Goal: Task Accomplishment & Management: Manage account settings

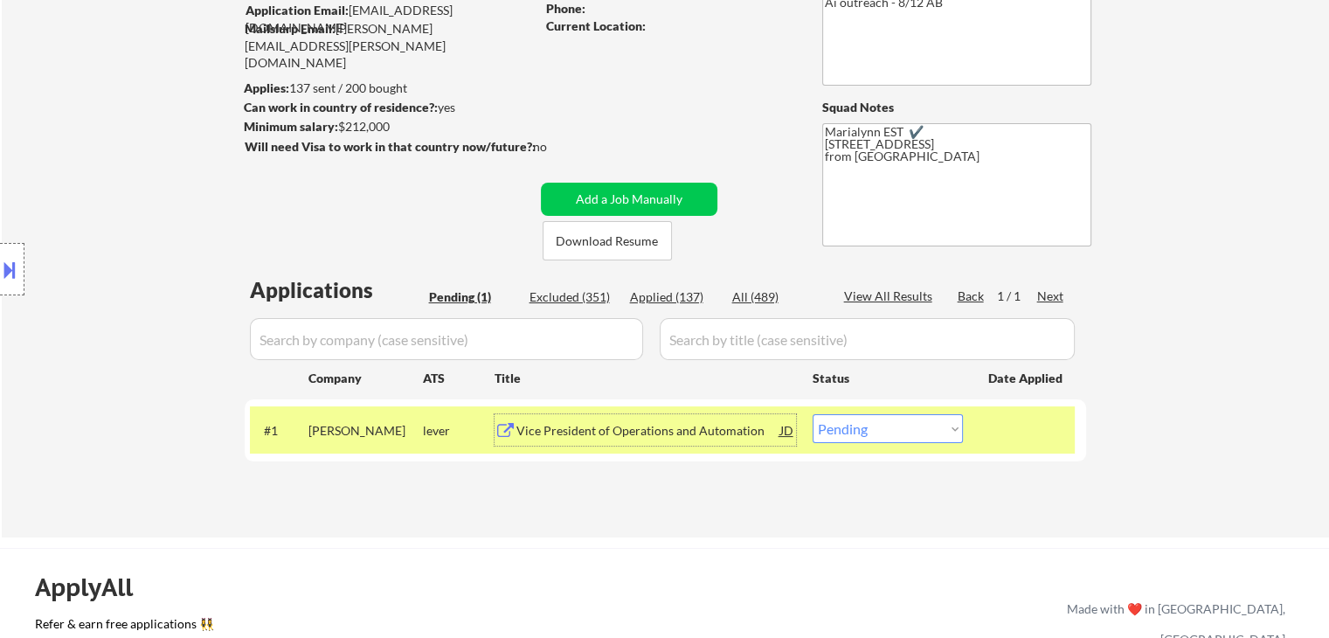
scroll to position [262, 0]
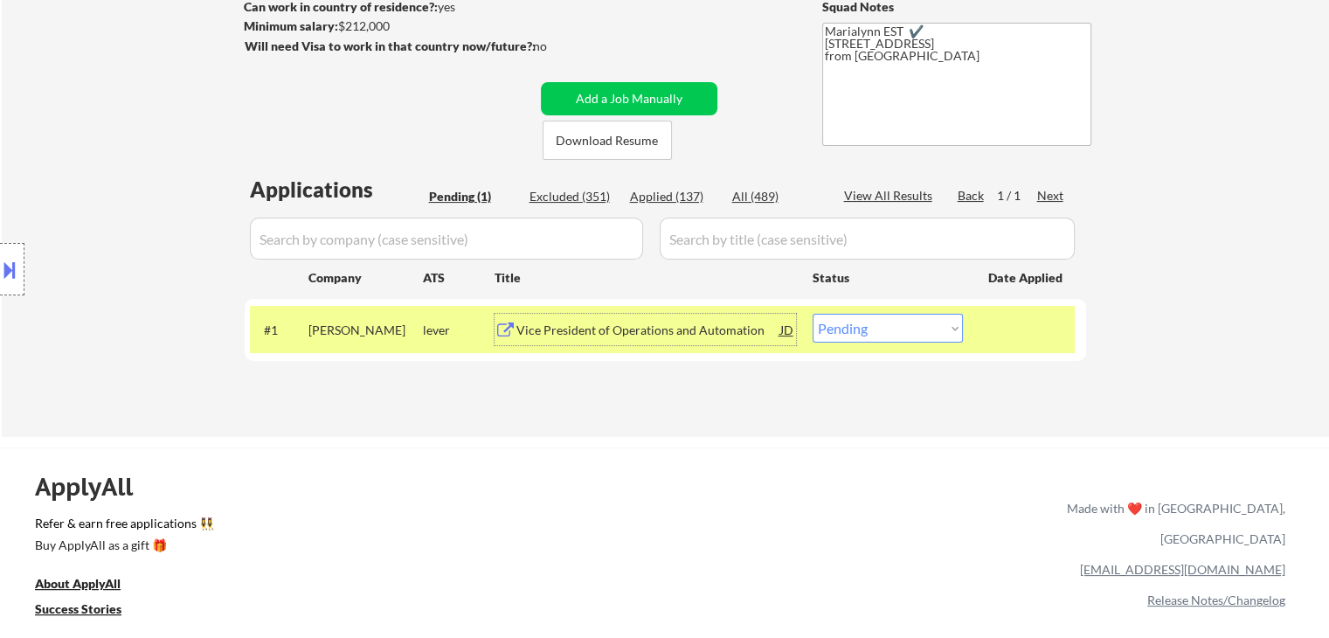
click at [840, 329] on select "Choose an option... Pending Applied Excluded (Questions) Excluded (Expired) Exc…" at bounding box center [888, 328] width 150 height 29
select select ""applied""
click at [813, 314] on select "Choose an option... Pending Applied Excluded (Questions) Excluded (Expired) Exc…" at bounding box center [888, 328] width 150 height 29
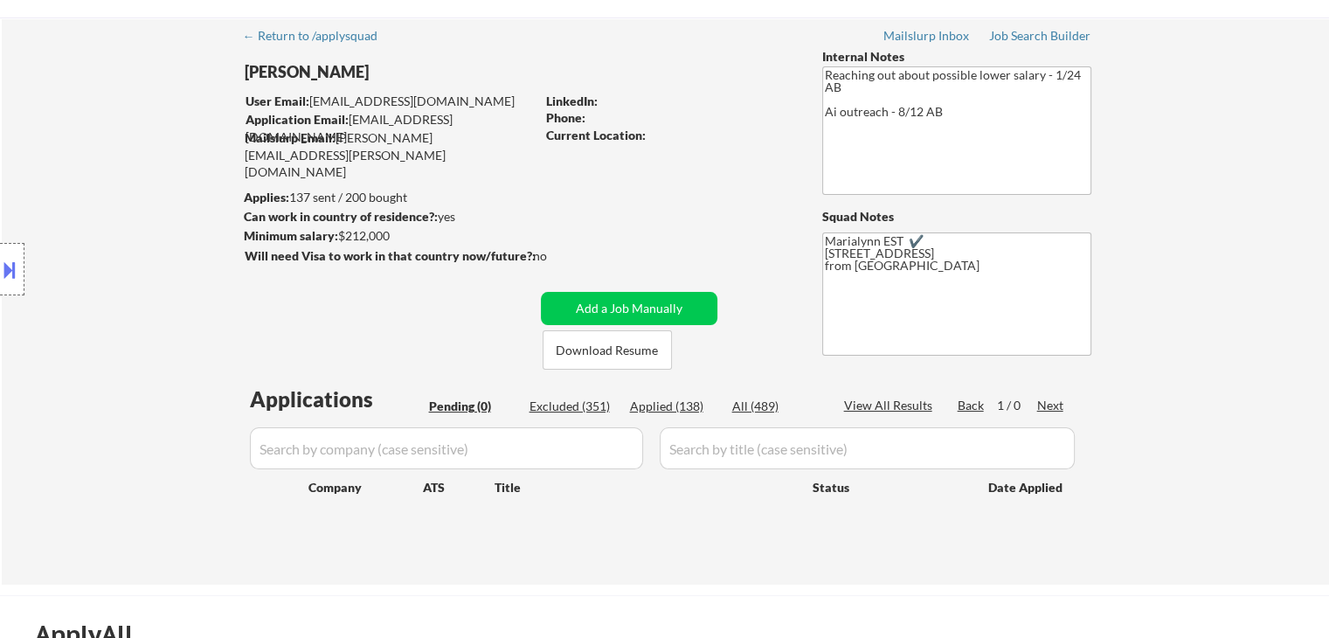
scroll to position [0, 0]
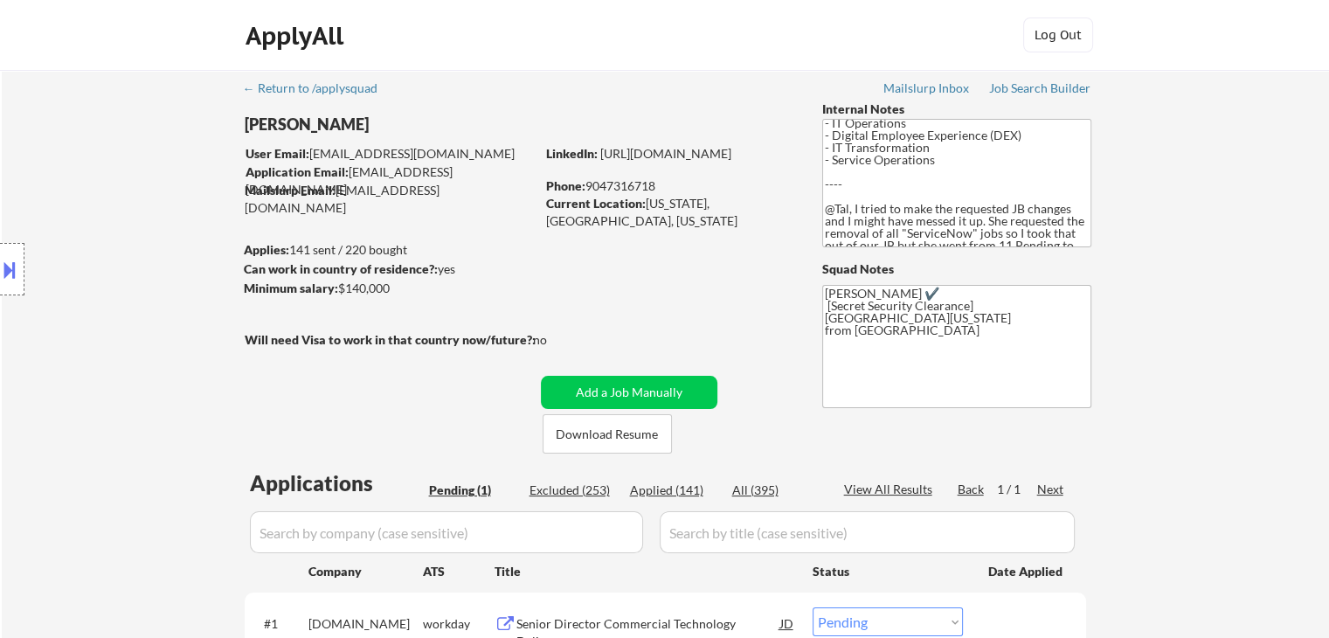
scroll to position [218, 0]
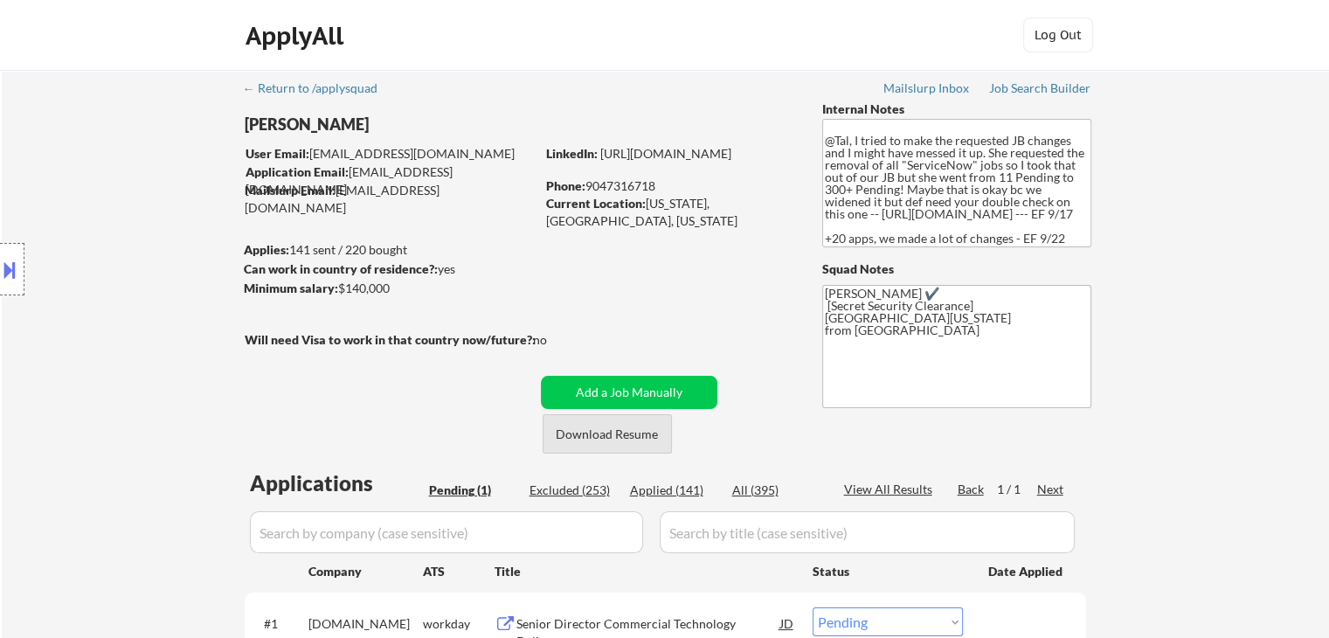
click at [589, 429] on button "Download Resume" at bounding box center [607, 433] width 129 height 39
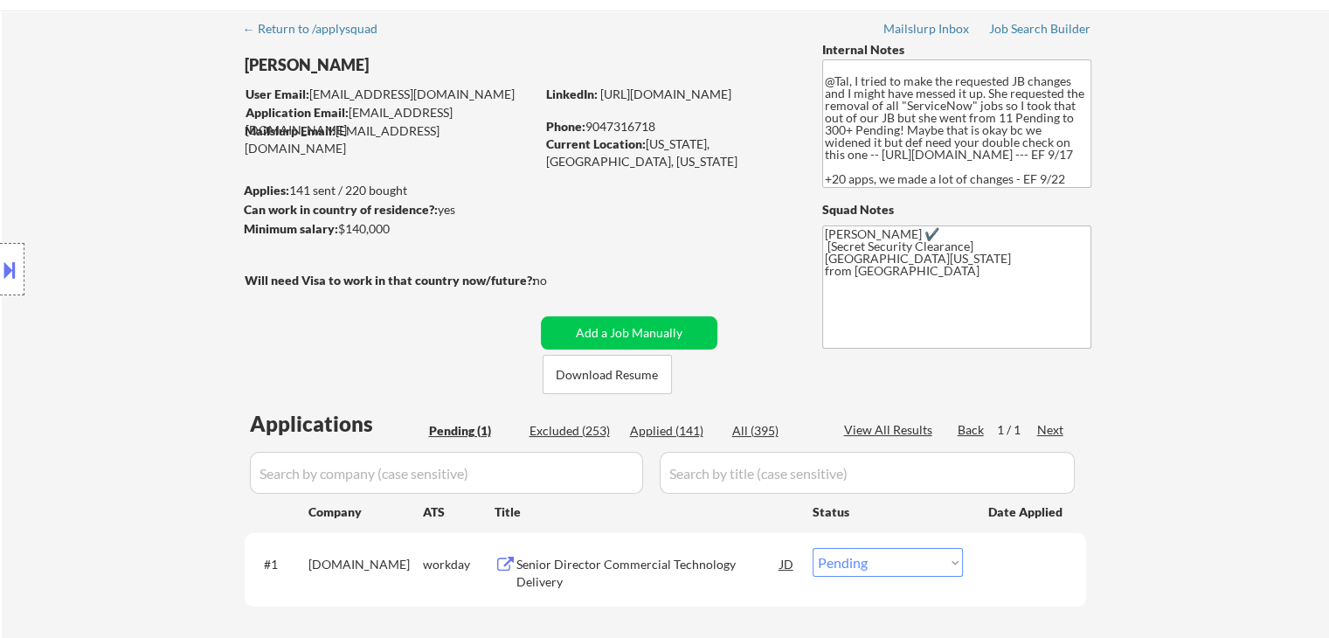
scroll to position [175, 0]
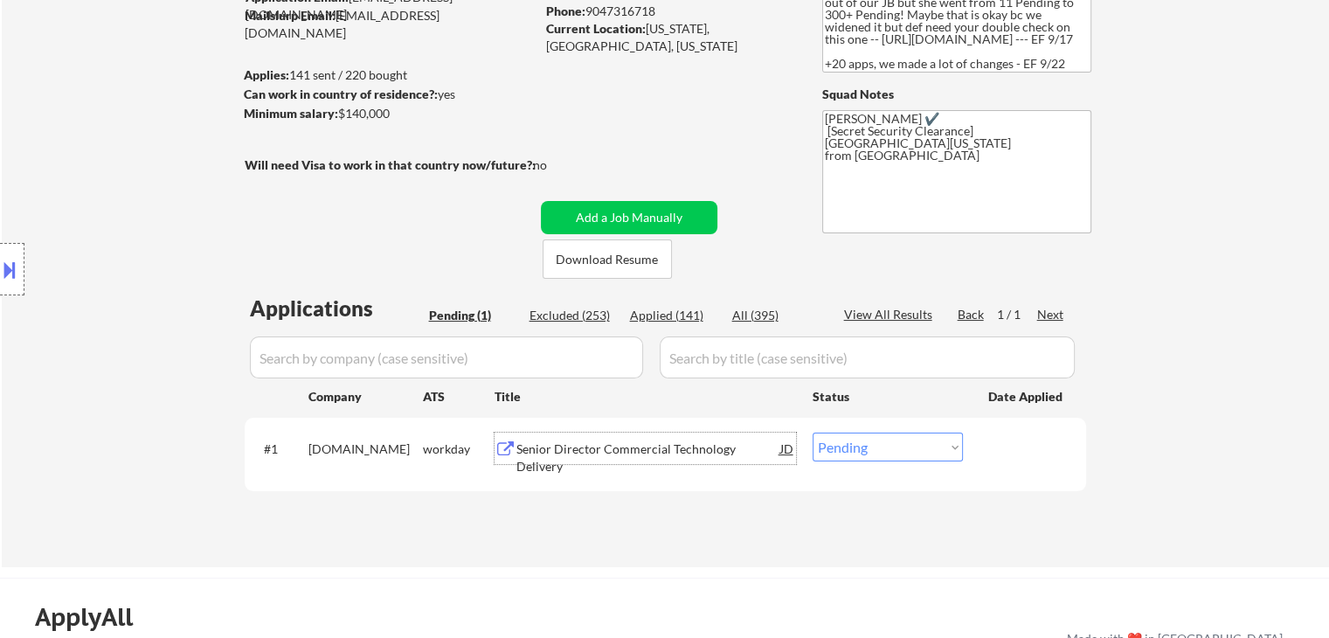
drag, startPoint x: 597, startPoint y: 446, endPoint x: 607, endPoint y: 430, distance: 18.9
click at [600, 441] on div "Senior Director Commercial Technology Delivery" at bounding box center [648, 457] width 264 height 34
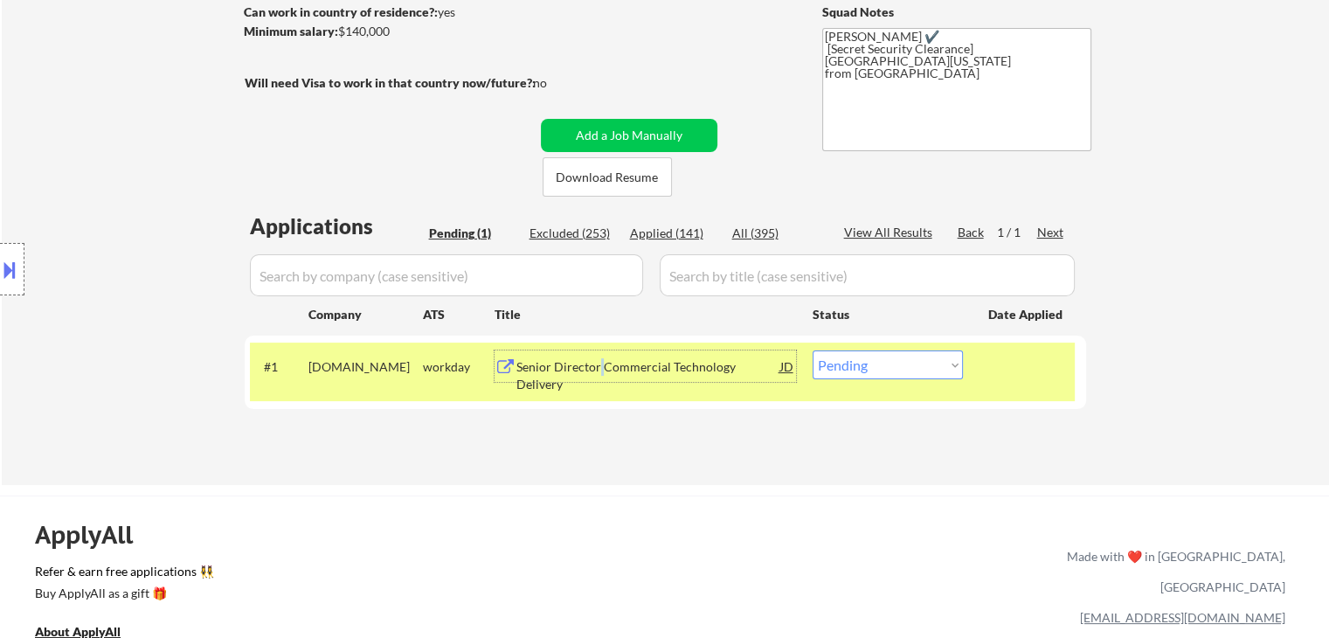
scroll to position [262, 0]
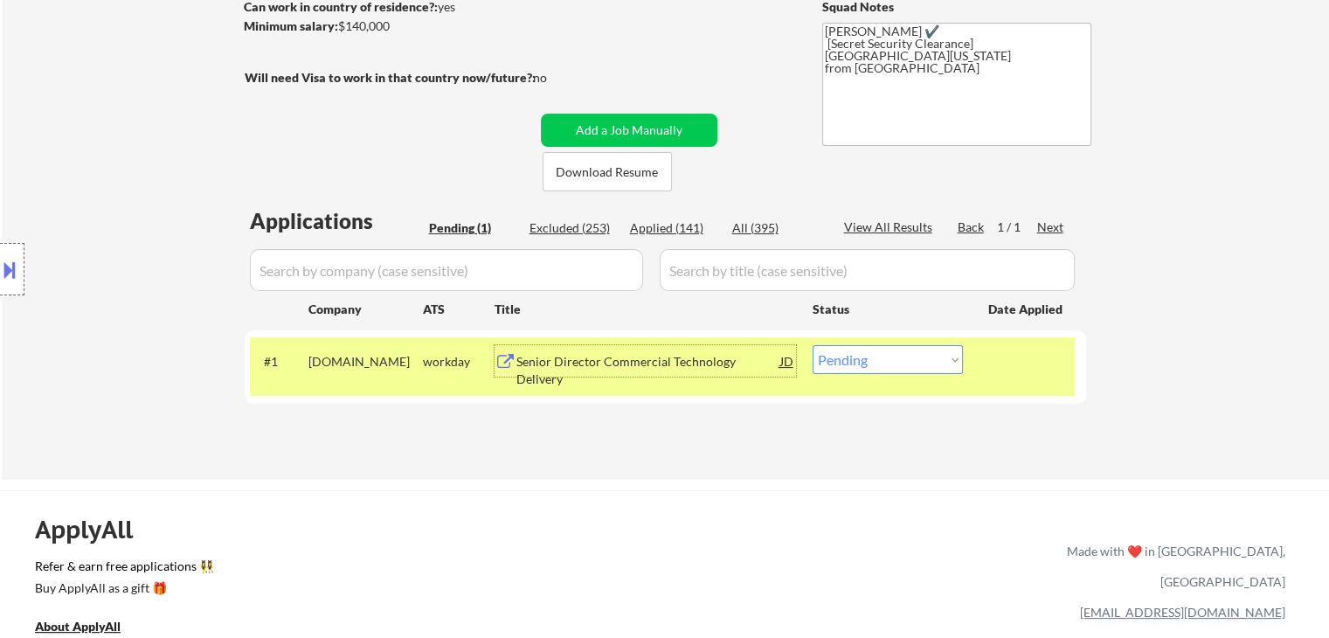
click at [750, 363] on div "Senior Director Commercial Technology Delivery" at bounding box center [648, 370] width 264 height 34
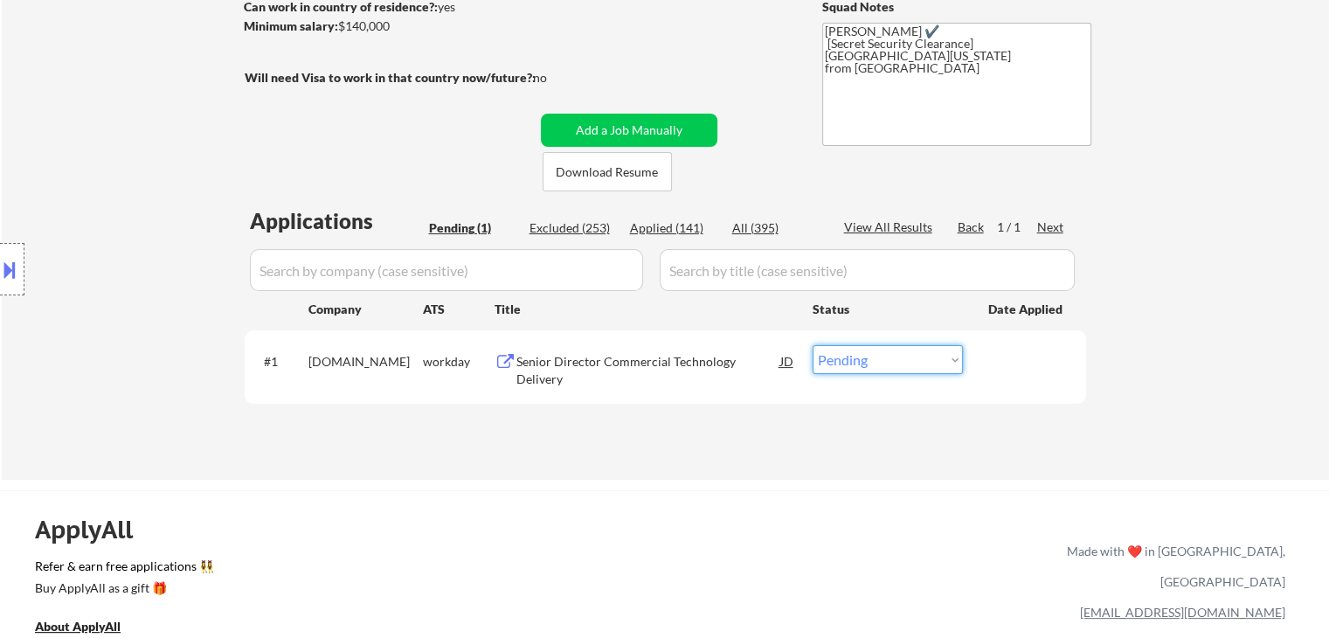
click at [930, 362] on select "Choose an option... Pending Applied Excluded (Questions) Excluded (Expired) Exc…" at bounding box center [888, 359] width 150 height 29
select select ""applied""
click at [813, 345] on select "Choose an option... Pending Applied Excluded (Questions) Excluded (Expired) Exc…" at bounding box center [888, 359] width 150 height 29
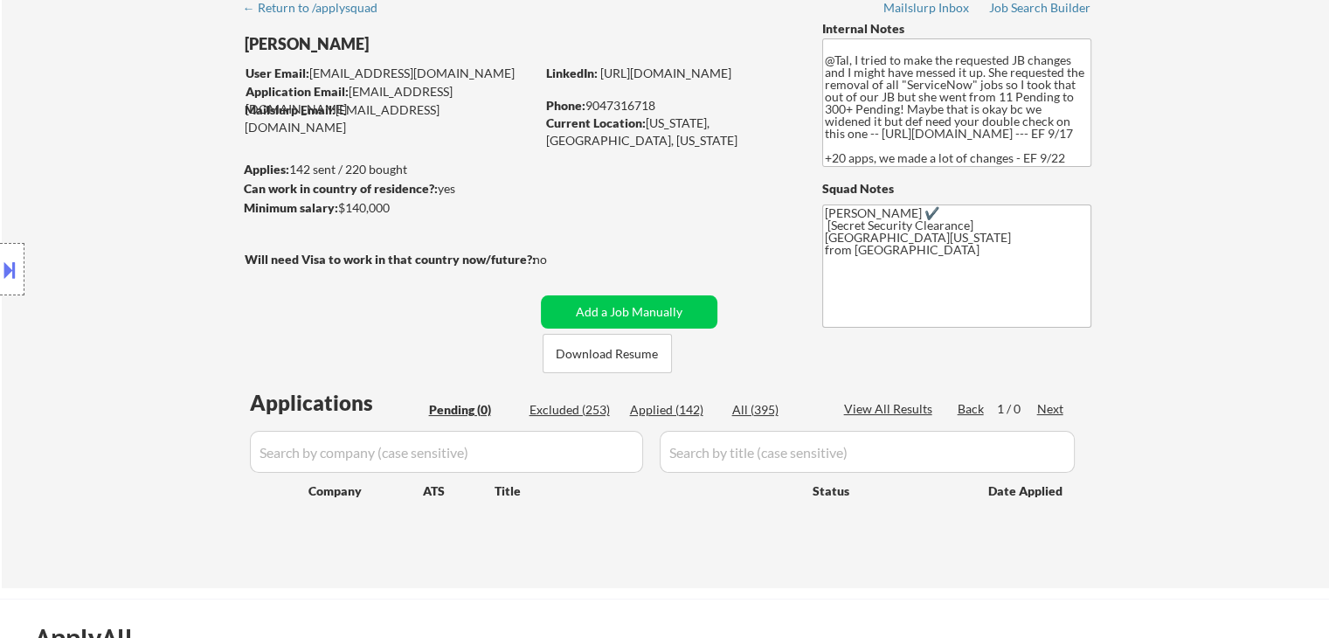
scroll to position [0, 0]
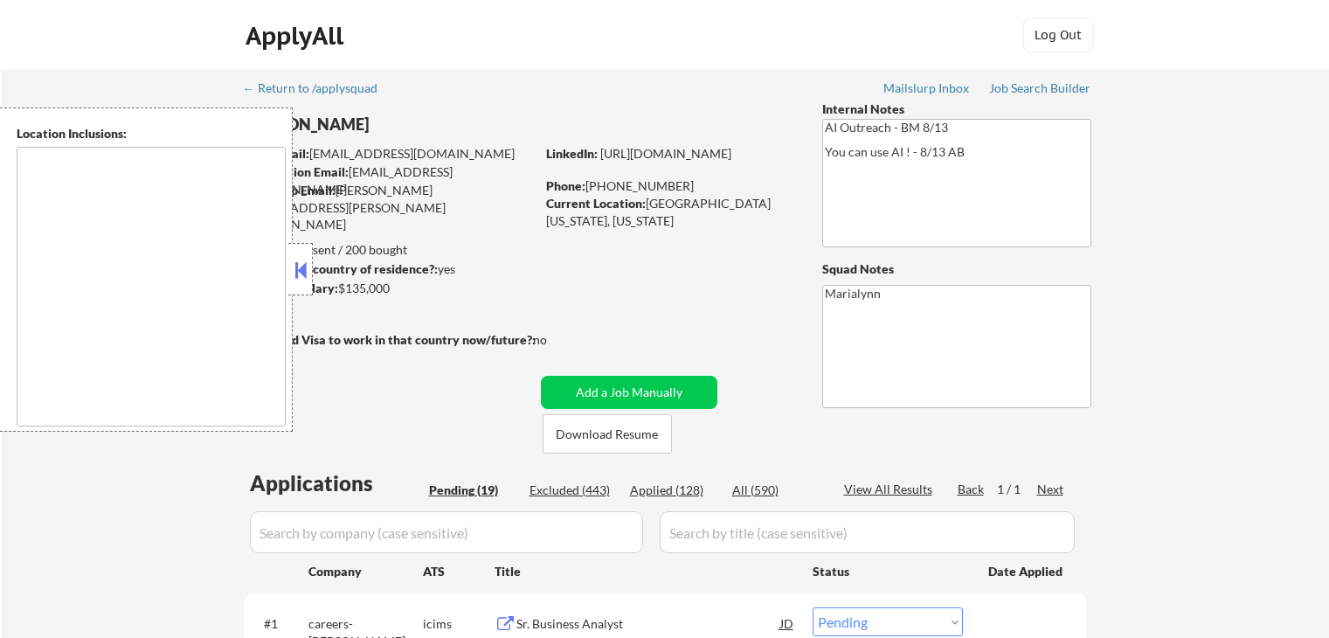
select select ""pending""
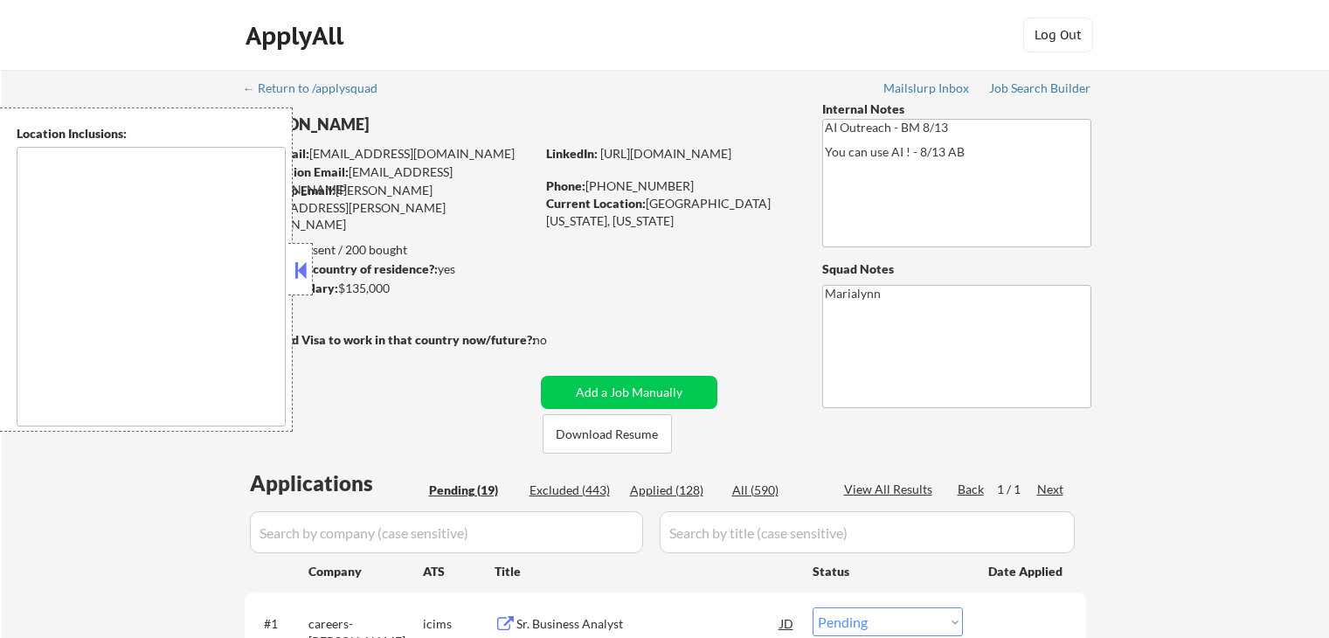
select select ""pending""
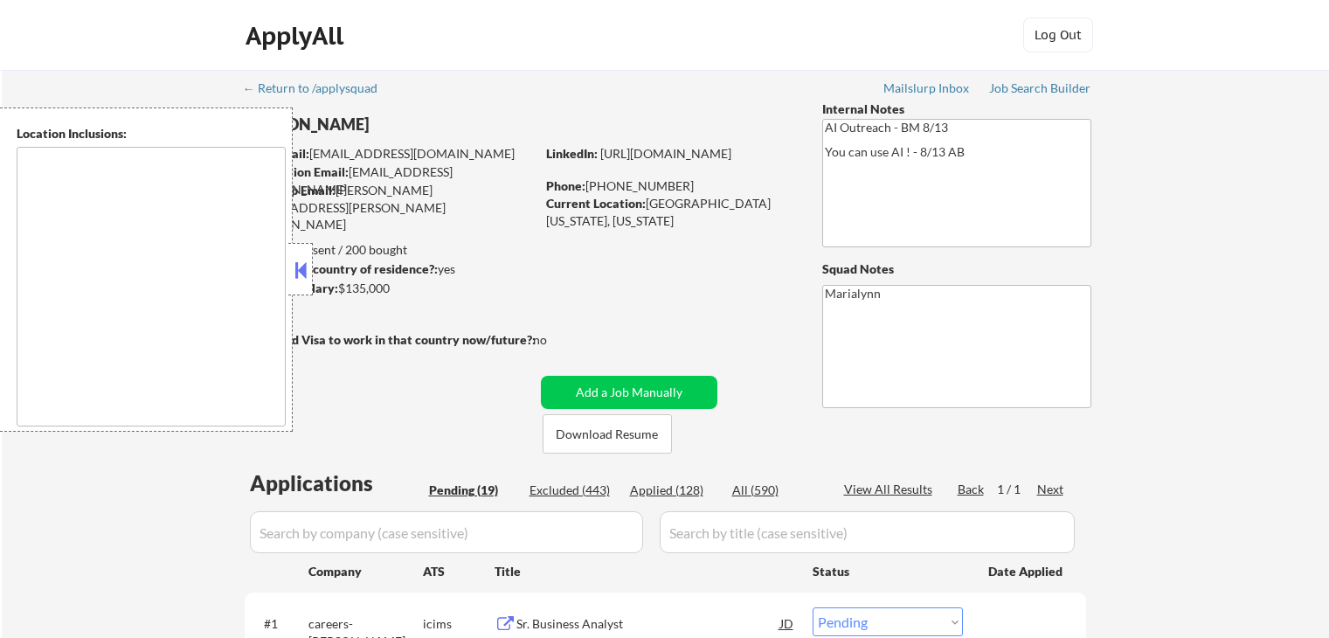
select select ""pending""
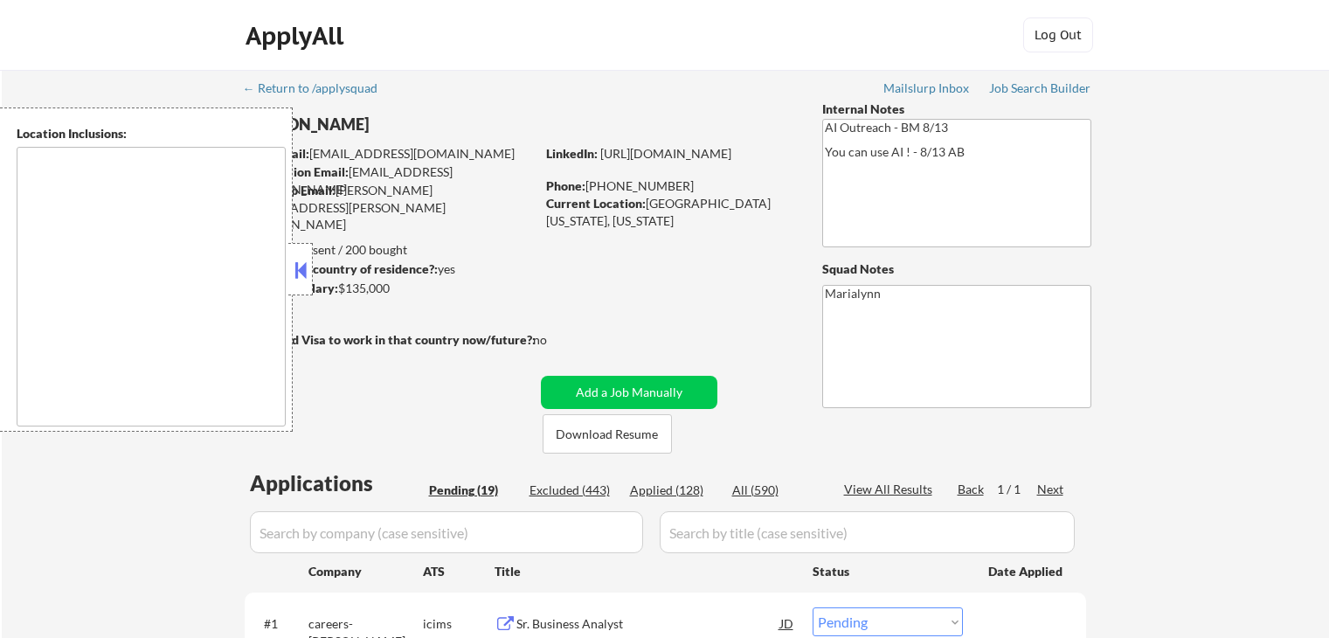
select select ""pending""
drag, startPoint x: 300, startPoint y: 258, endPoint x: 310, endPoint y: 246, distance: 16.1
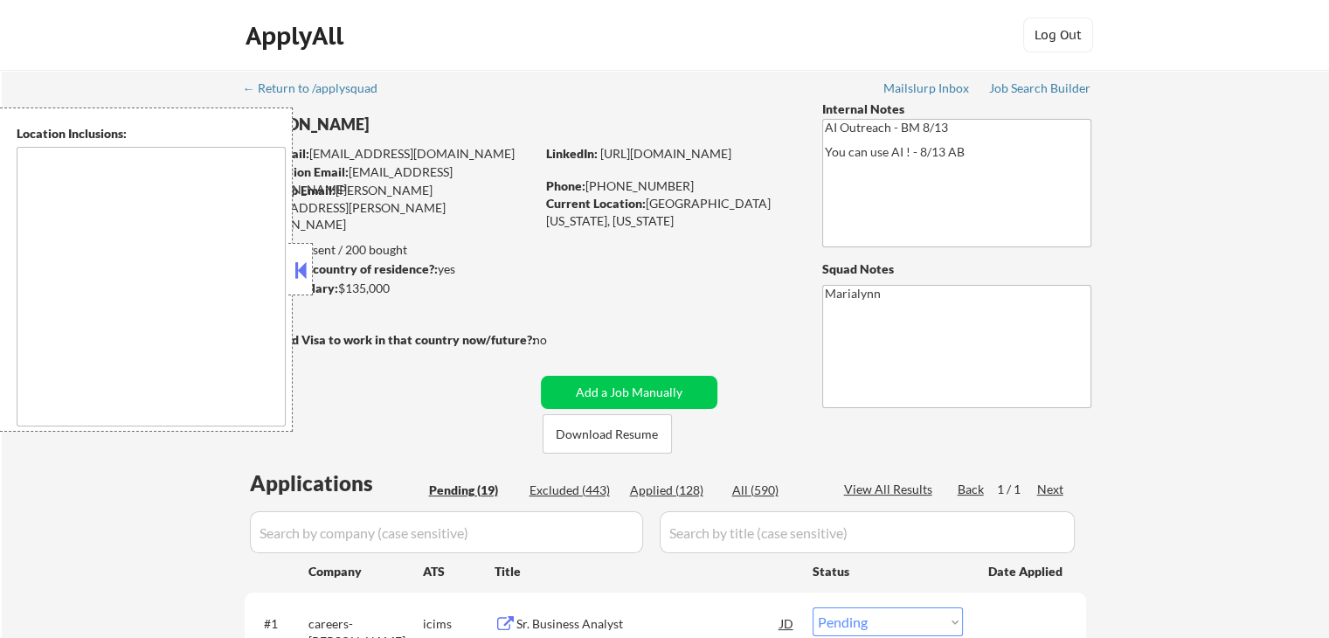
click at [301, 257] on button at bounding box center [300, 270] width 19 height 26
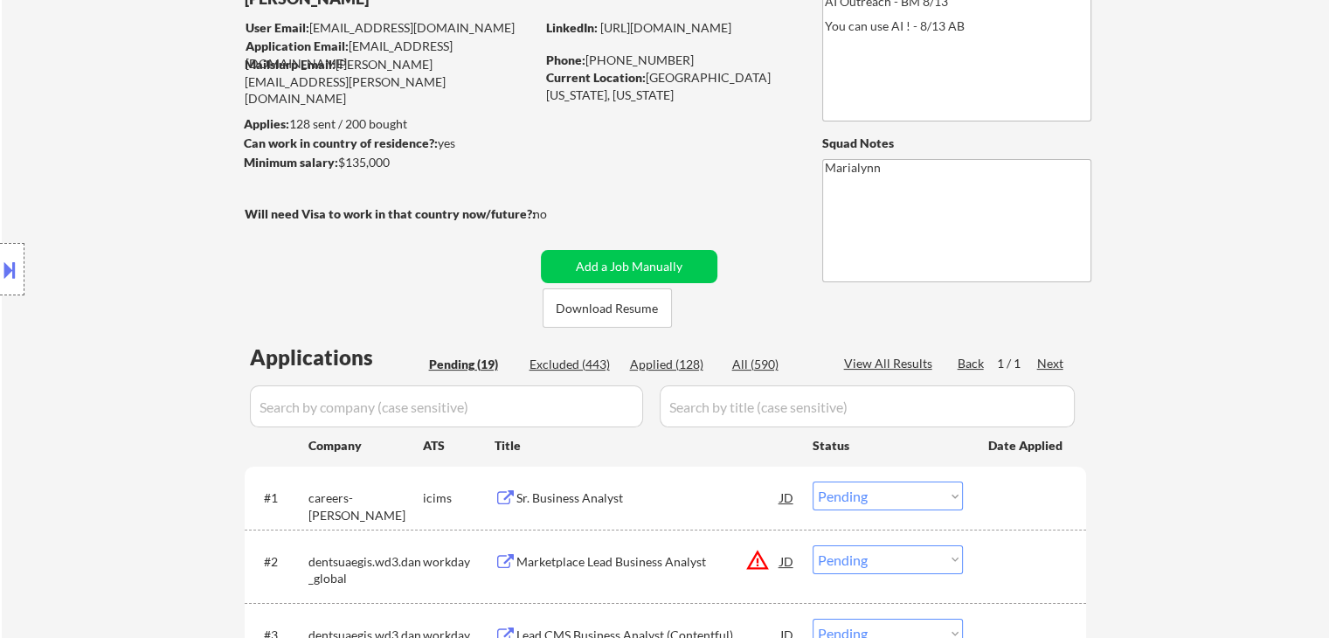
scroll to position [175, 0]
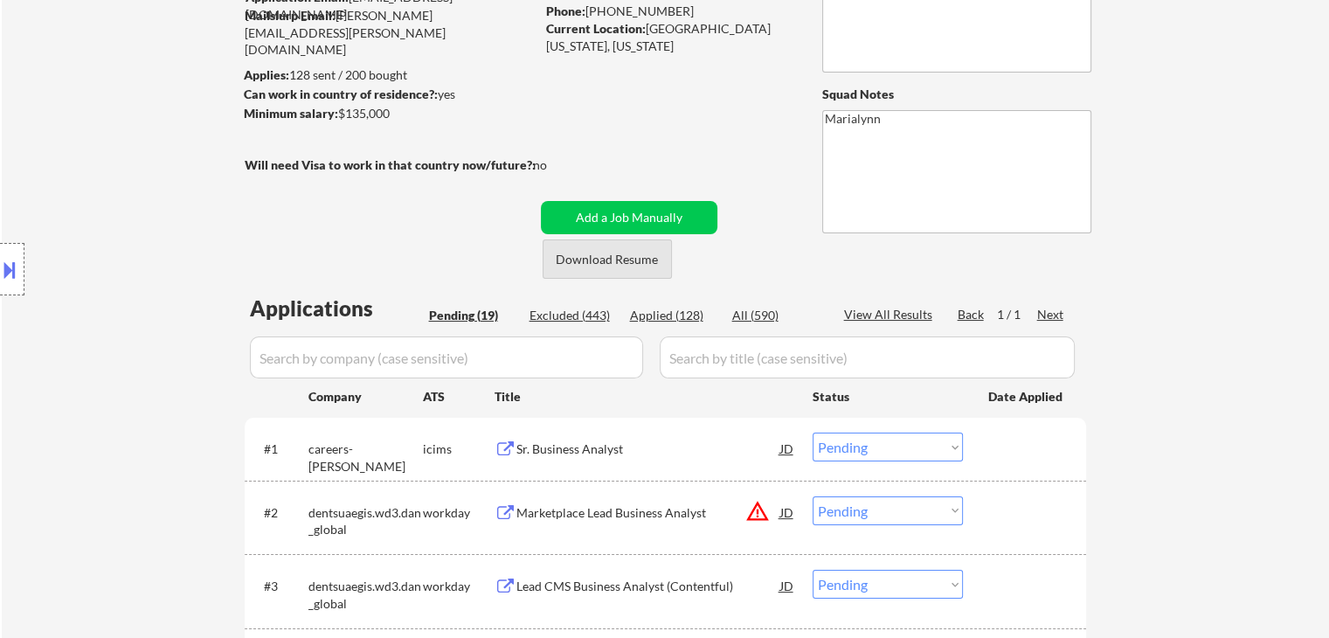
click at [652, 260] on button "Download Resume" at bounding box center [607, 258] width 129 height 39
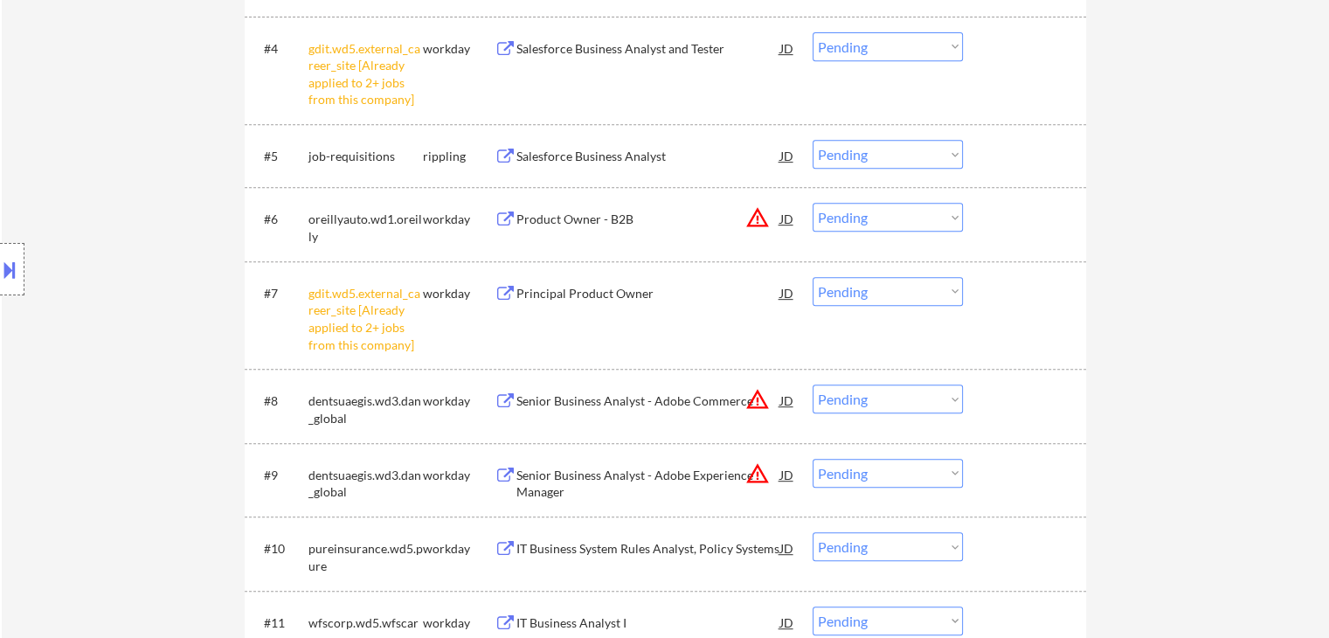
scroll to position [699, 0]
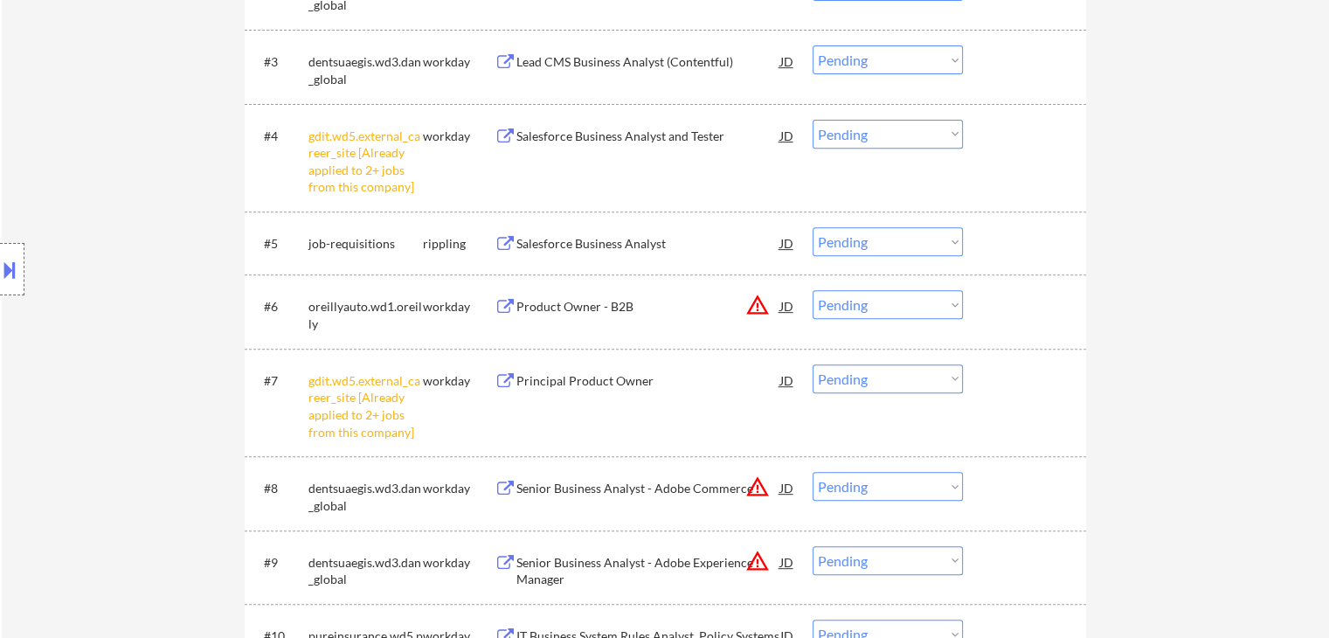
click at [854, 385] on select "Choose an option... Pending Applied Excluded (Questions) Excluded (Expired) Exc…" at bounding box center [888, 378] width 150 height 29
click at [813, 364] on select "Choose an option... Pending Applied Excluded (Questions) Excluded (Expired) Exc…" at bounding box center [888, 378] width 150 height 29
click at [923, 137] on select "Choose an option... Pending Applied Excluded (Questions) Excluded (Expired) Exc…" at bounding box center [888, 134] width 150 height 29
select select ""pending""
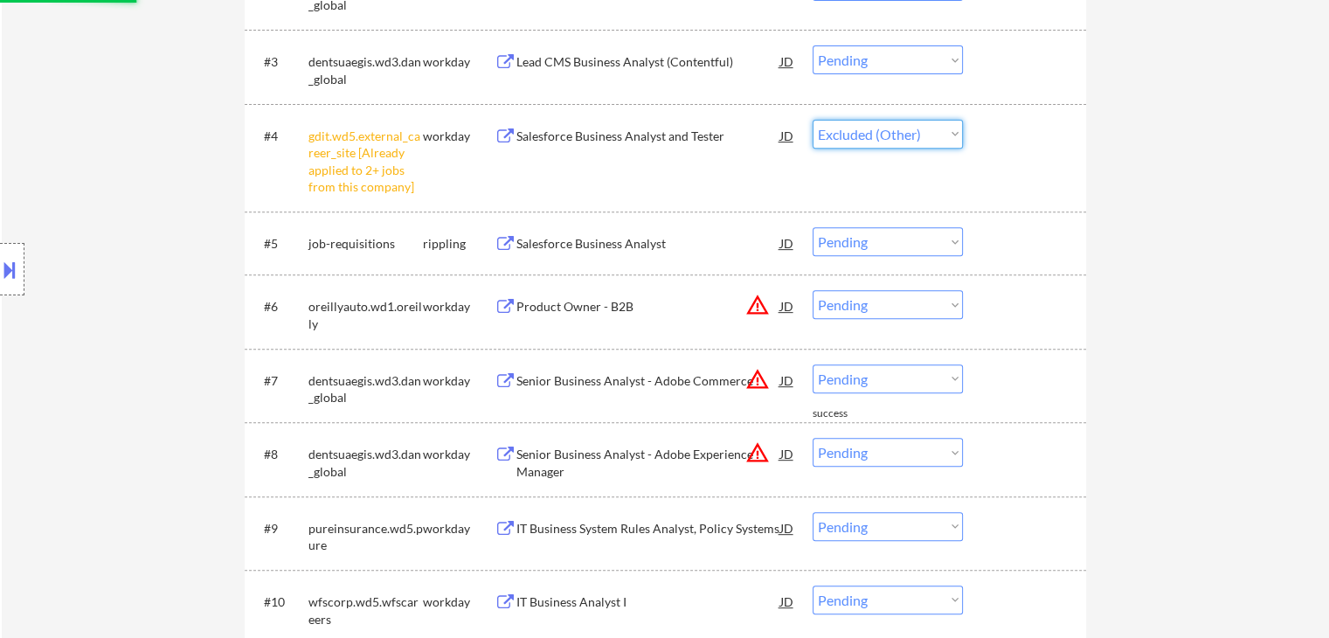
click at [813, 120] on select "Choose an option... Pending Applied Excluded (Questions) Excluded (Expired) Exc…" at bounding box center [888, 134] width 150 height 29
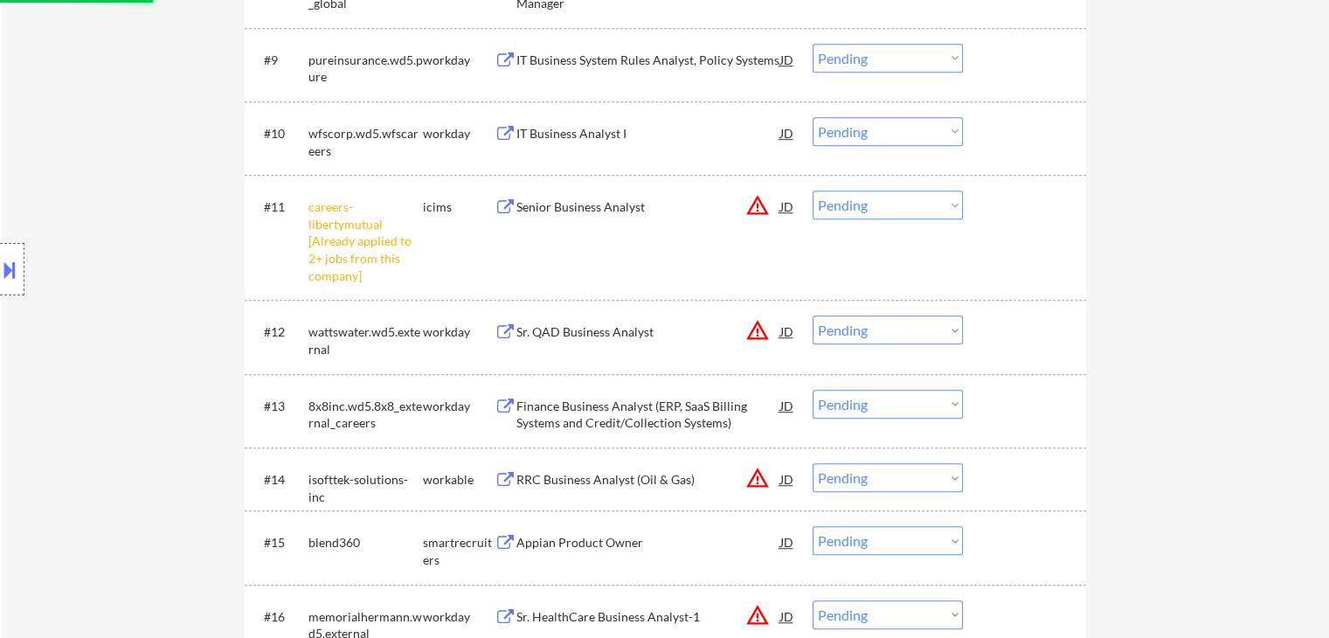
scroll to position [1048, 0]
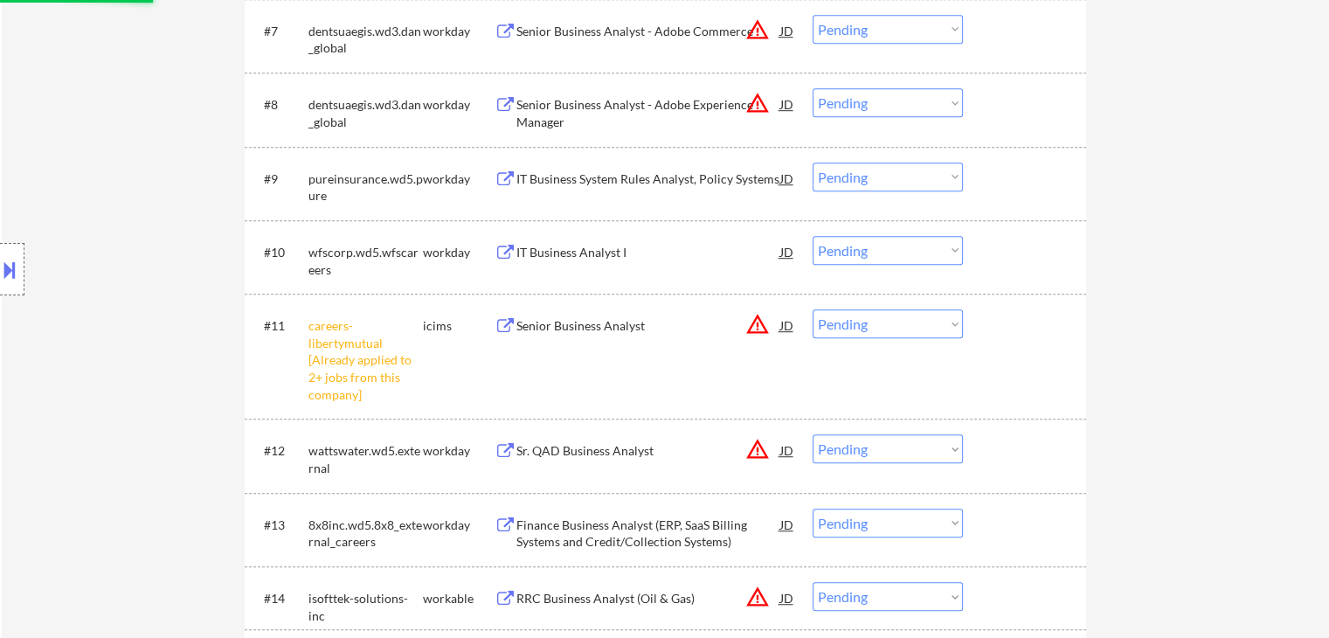
select select ""pending""
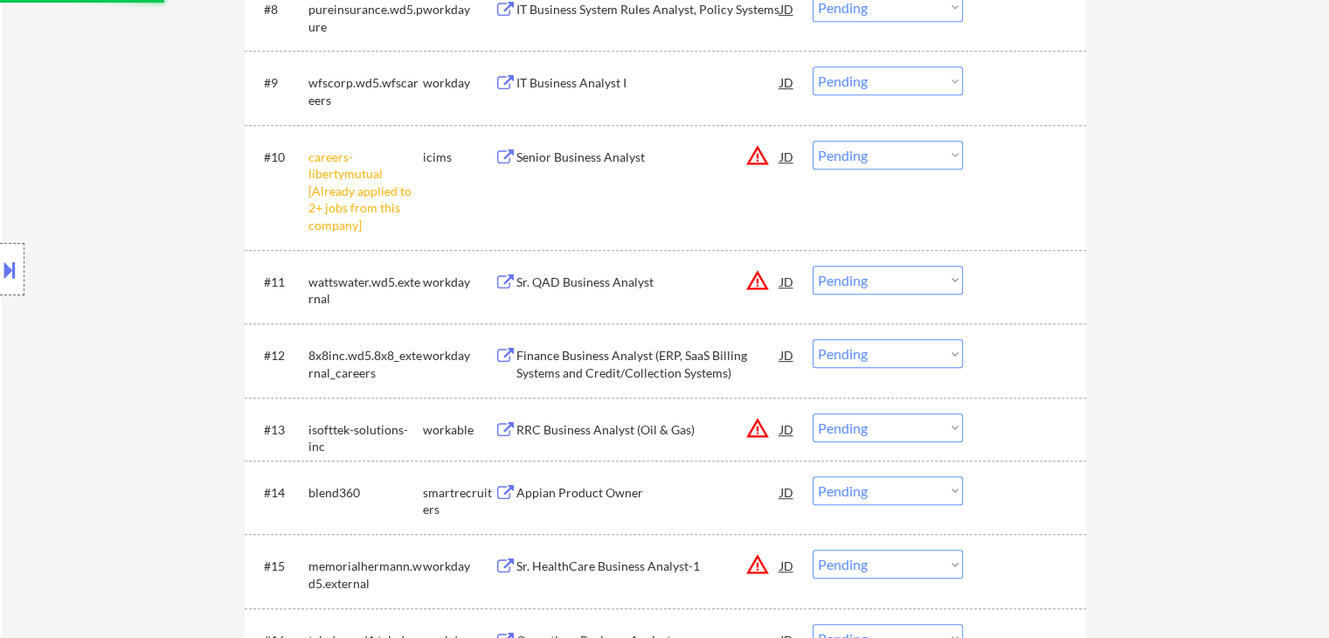
scroll to position [1136, 0]
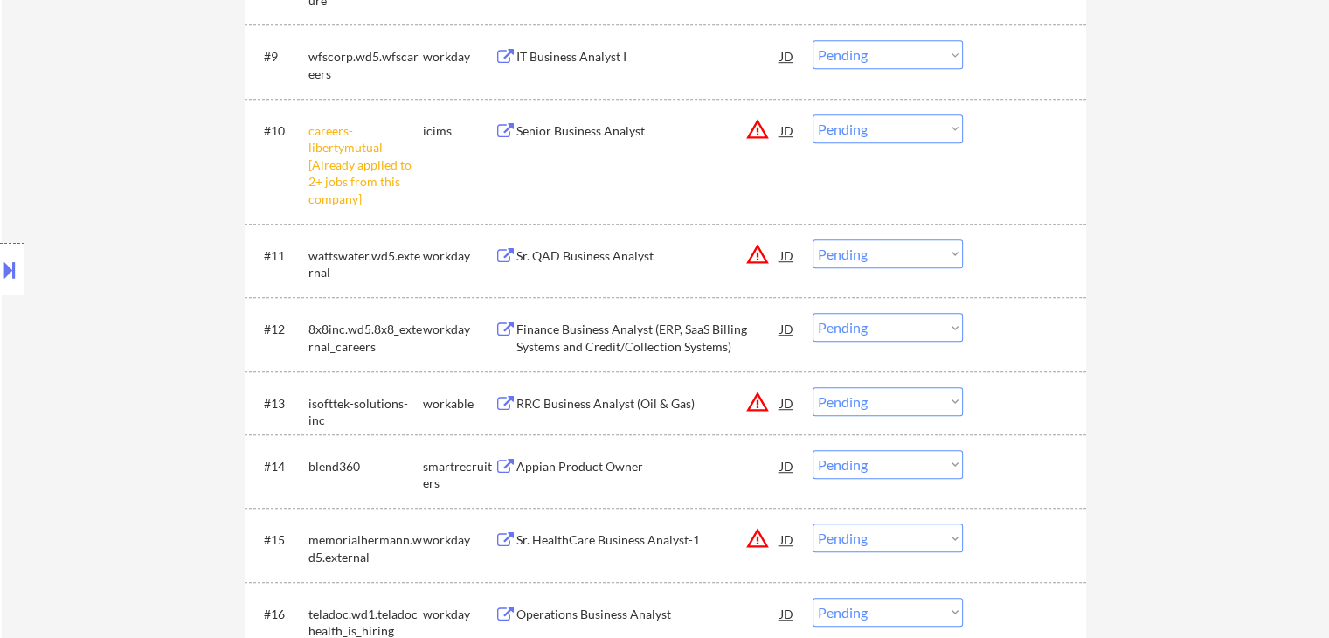
click at [847, 131] on select "Choose an option... Pending Applied Excluded (Questions) Excluded (Expired) Exc…" at bounding box center [888, 128] width 150 height 29
click at [813, 114] on select "Choose an option... Pending Applied Excluded (Questions) Excluded (Expired) Exc…" at bounding box center [888, 128] width 150 height 29
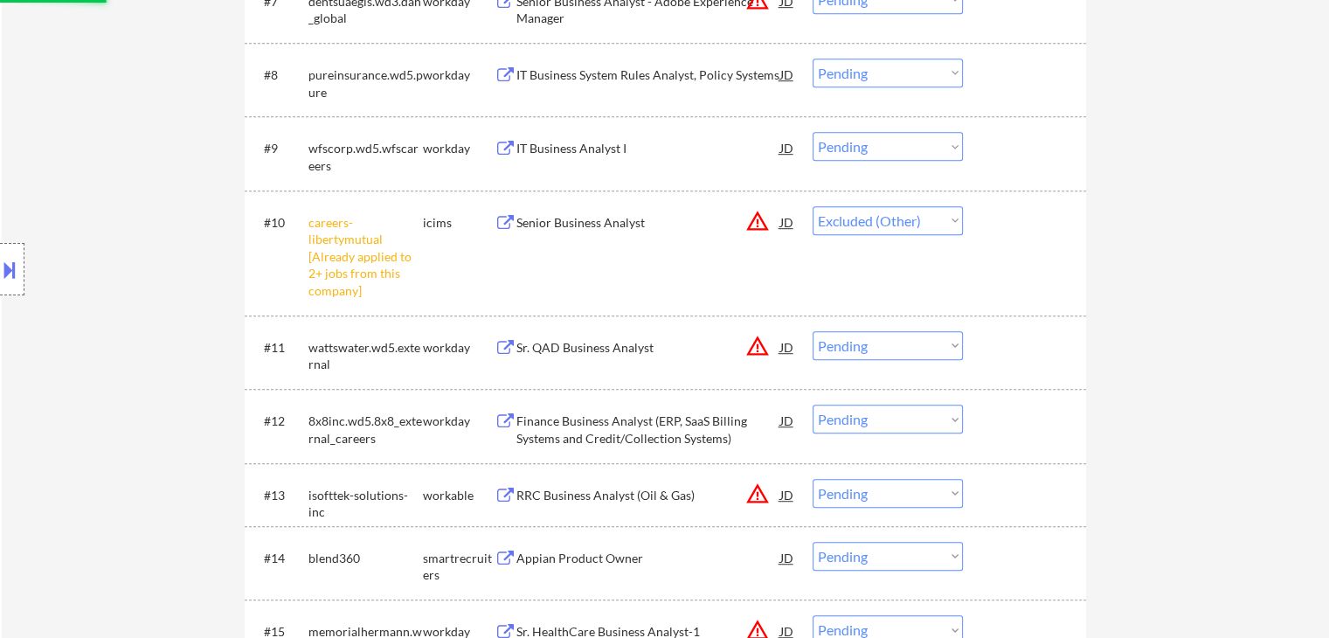
scroll to position [961, 0]
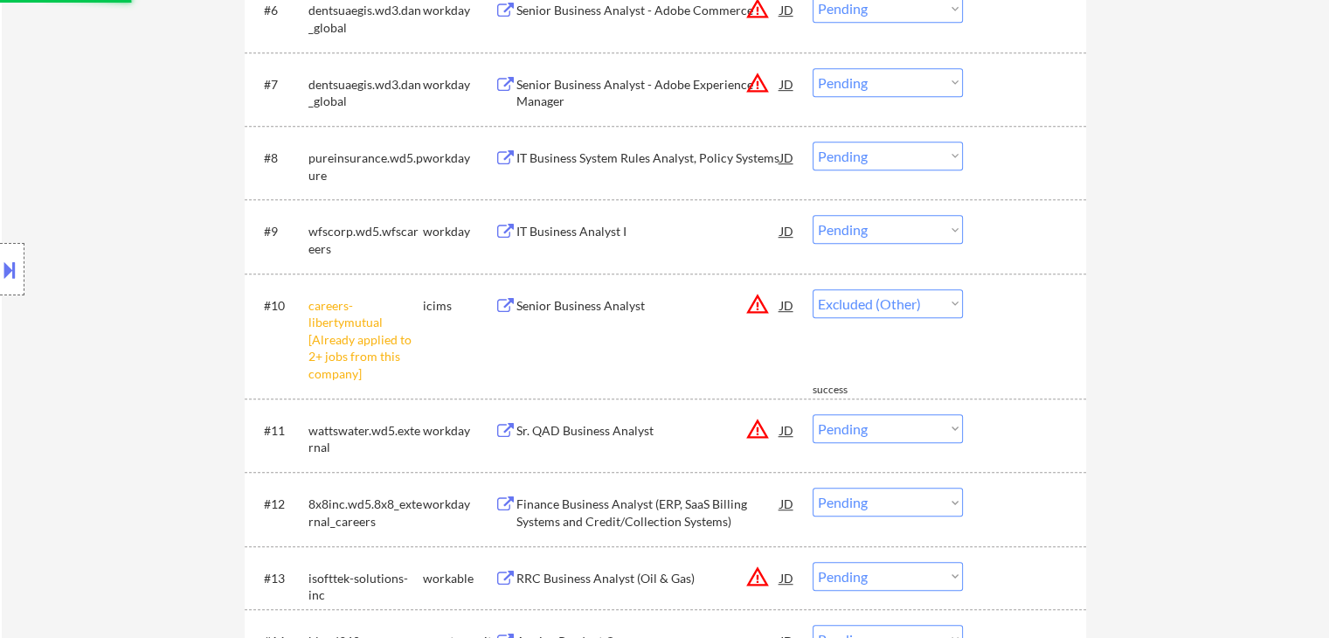
select select ""pending""
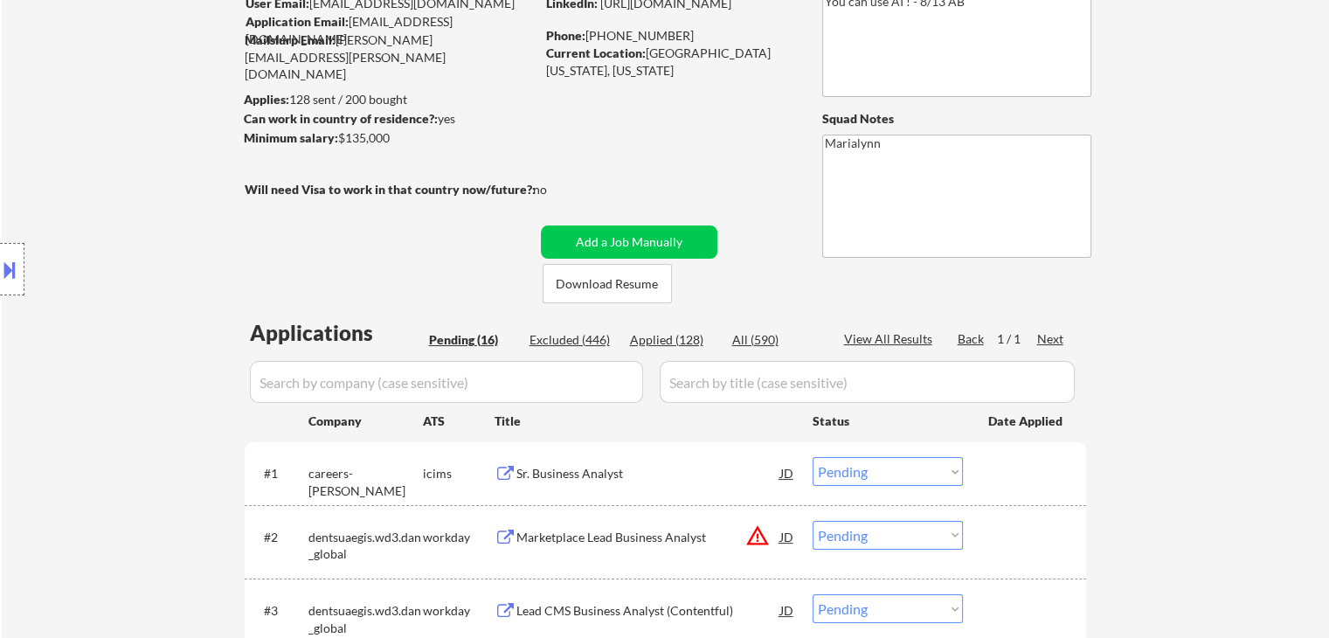
scroll to position [262, 0]
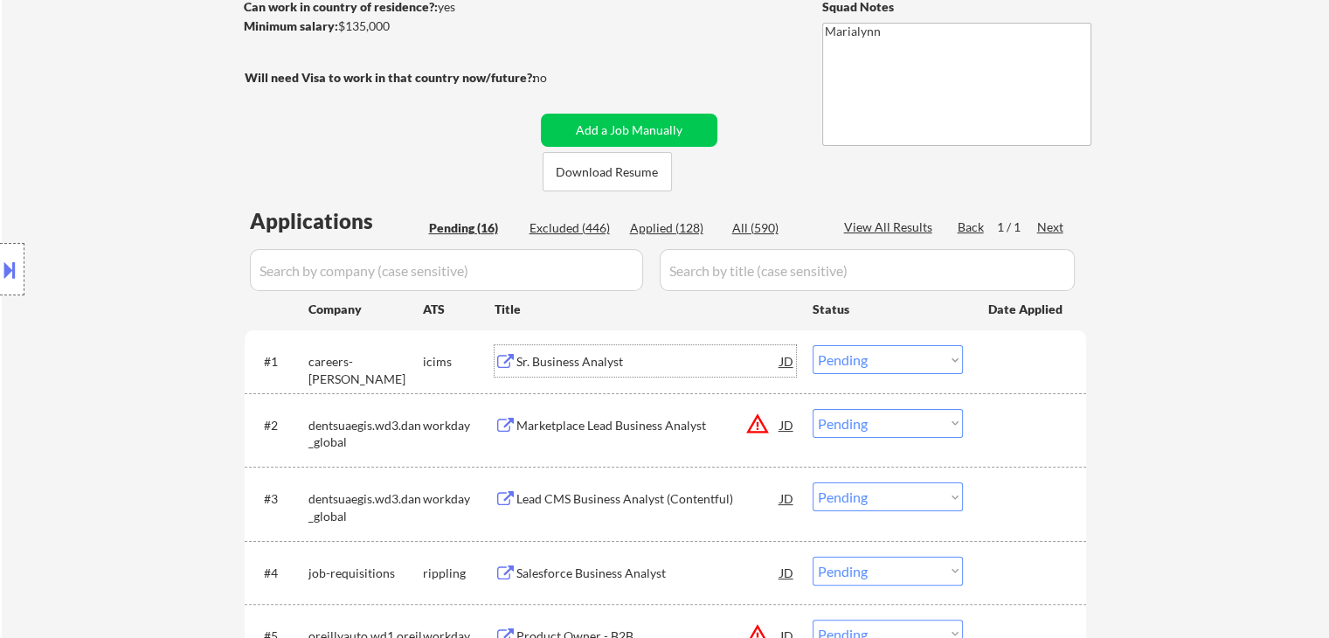
click at [576, 357] on div "Sr. Business Analyst" at bounding box center [648, 361] width 264 height 17
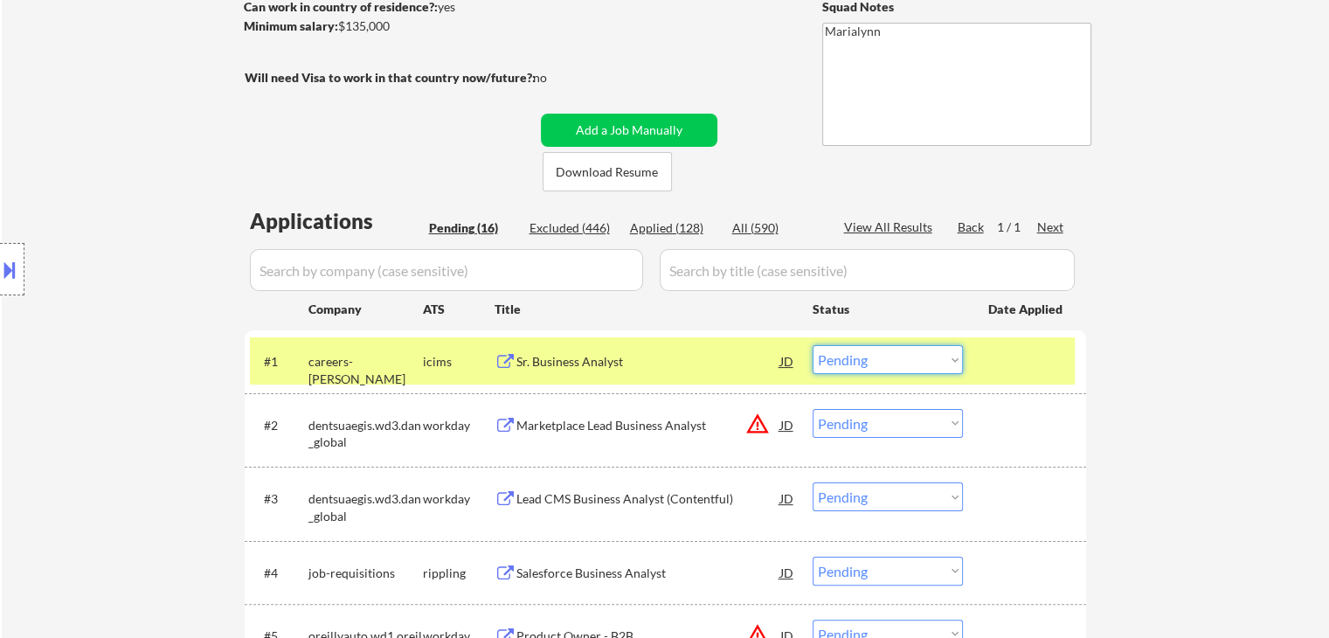
click at [857, 357] on select "Choose an option... Pending Applied Excluded (Questions) Excluded (Expired) Exc…" at bounding box center [888, 359] width 150 height 29
click at [813, 345] on select "Choose an option... Pending Applied Excluded (Questions) Excluded (Expired) Exc…" at bounding box center [888, 359] width 150 height 29
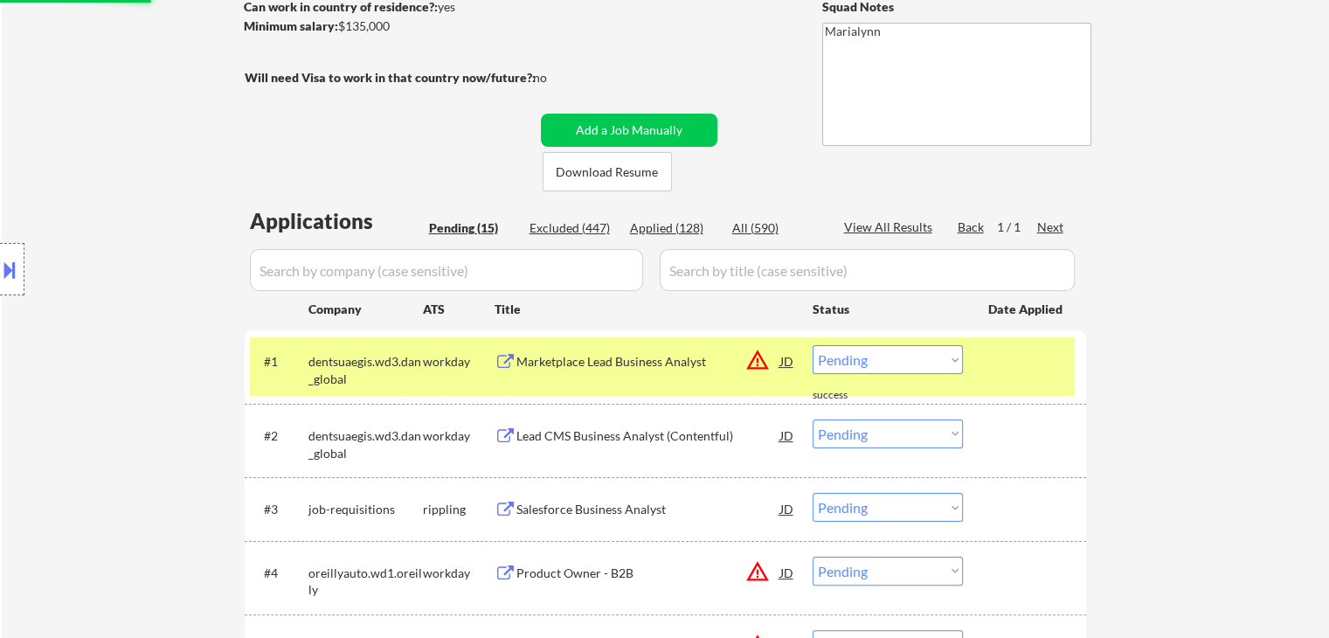
click at [608, 372] on div "Marketplace Lead Business Analyst" at bounding box center [648, 360] width 264 height 31
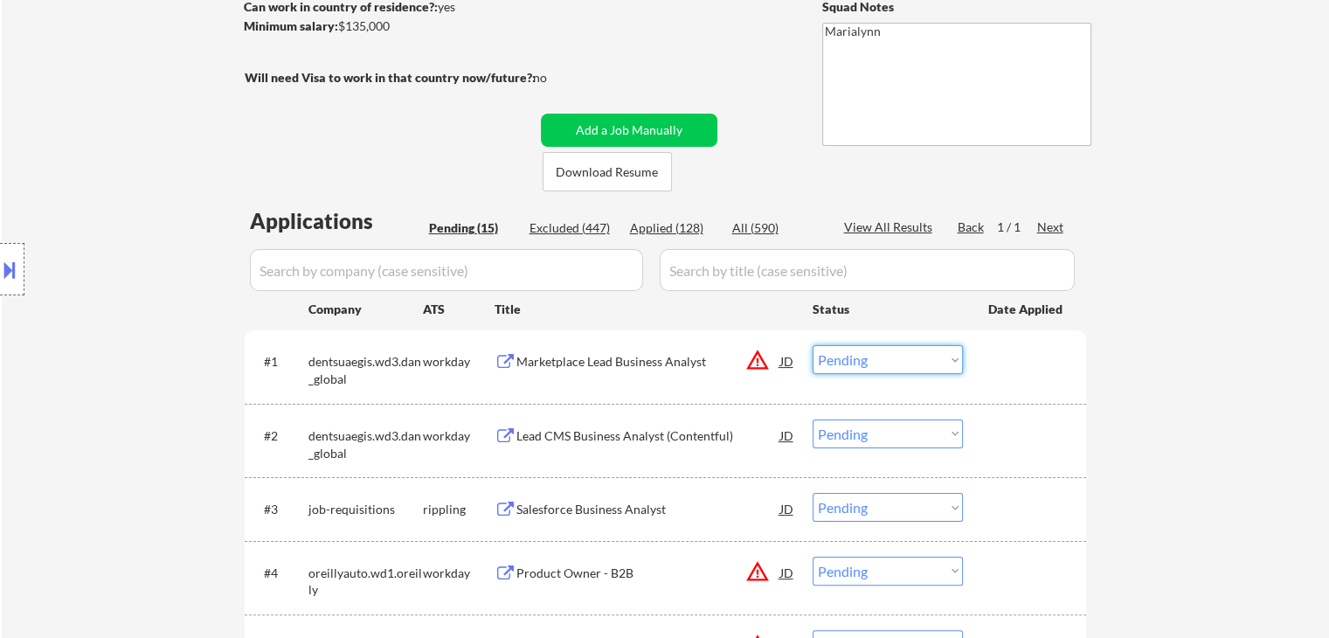
click at [907, 360] on select "Choose an option... Pending Applied Excluded (Questions) Excluded (Expired) Exc…" at bounding box center [888, 359] width 150 height 29
click at [813, 345] on select "Choose an option... Pending Applied Excluded (Questions) Excluded (Expired) Exc…" at bounding box center [888, 359] width 150 height 29
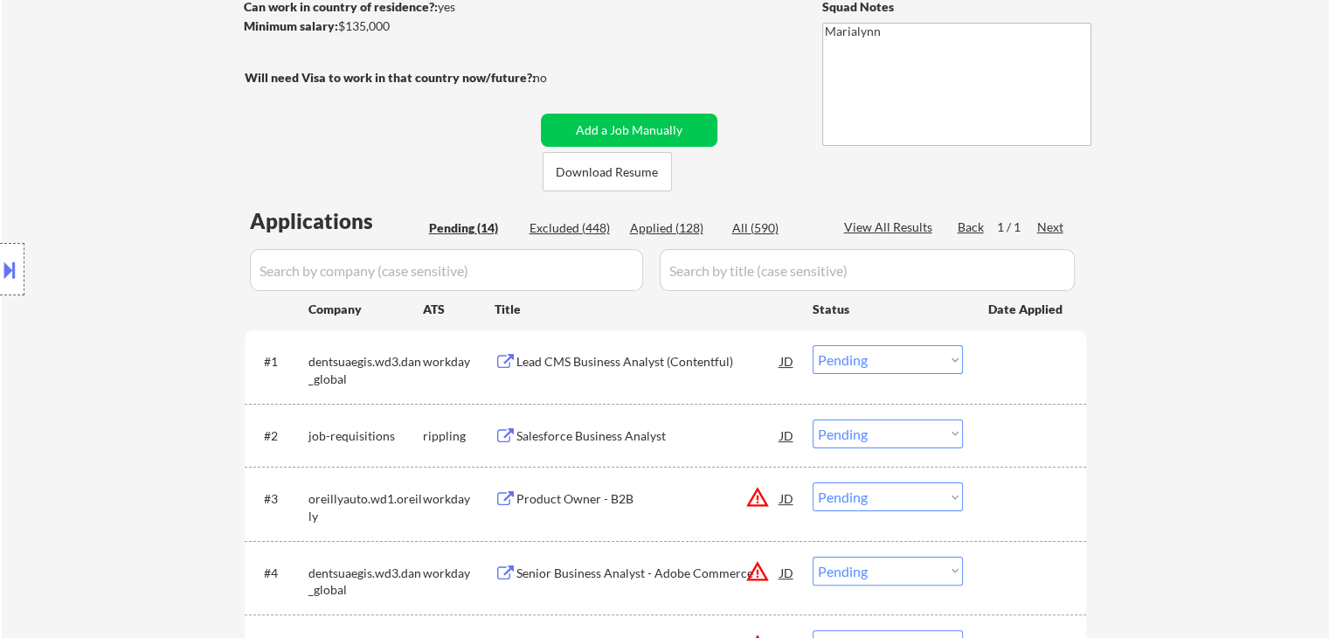
click at [597, 369] on div "Lead CMS Business Analyst (Contentful)" at bounding box center [648, 361] width 264 height 17
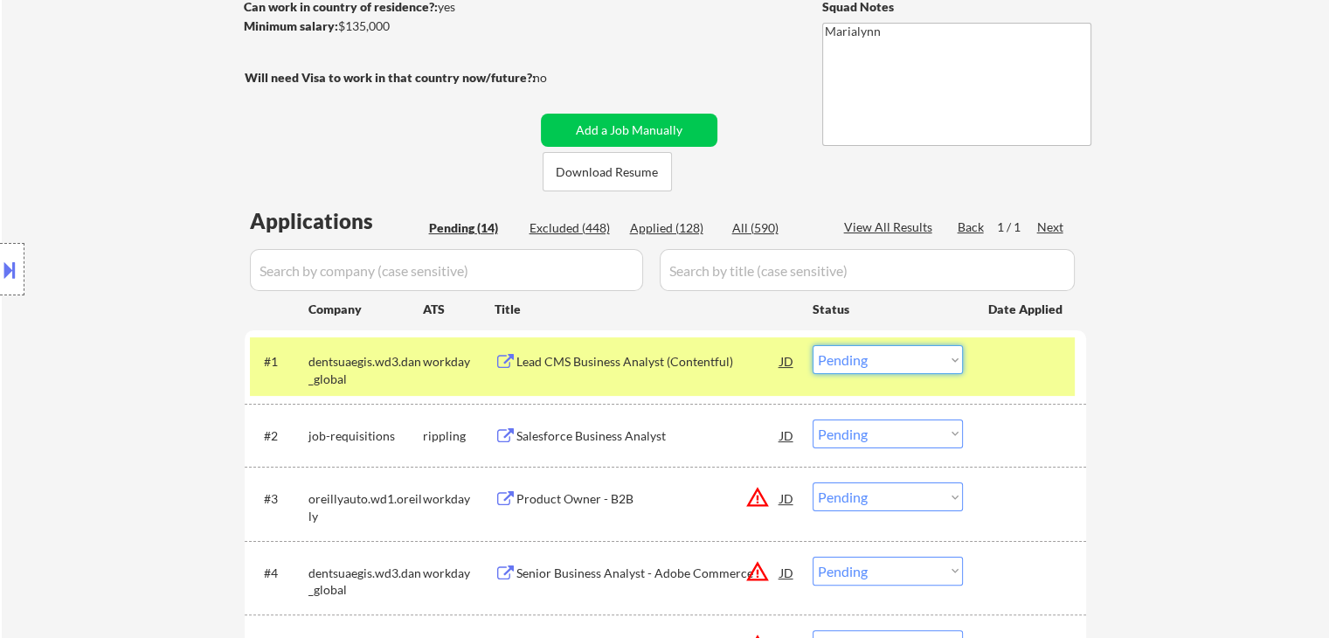
click at [821, 357] on select "Choose an option... Pending Applied Excluded (Questions) Excluded (Expired) Exc…" at bounding box center [888, 359] width 150 height 29
click at [813, 345] on select "Choose an option... Pending Applied Excluded (Questions) Excluded (Expired) Exc…" at bounding box center [888, 359] width 150 height 29
select select ""pending""
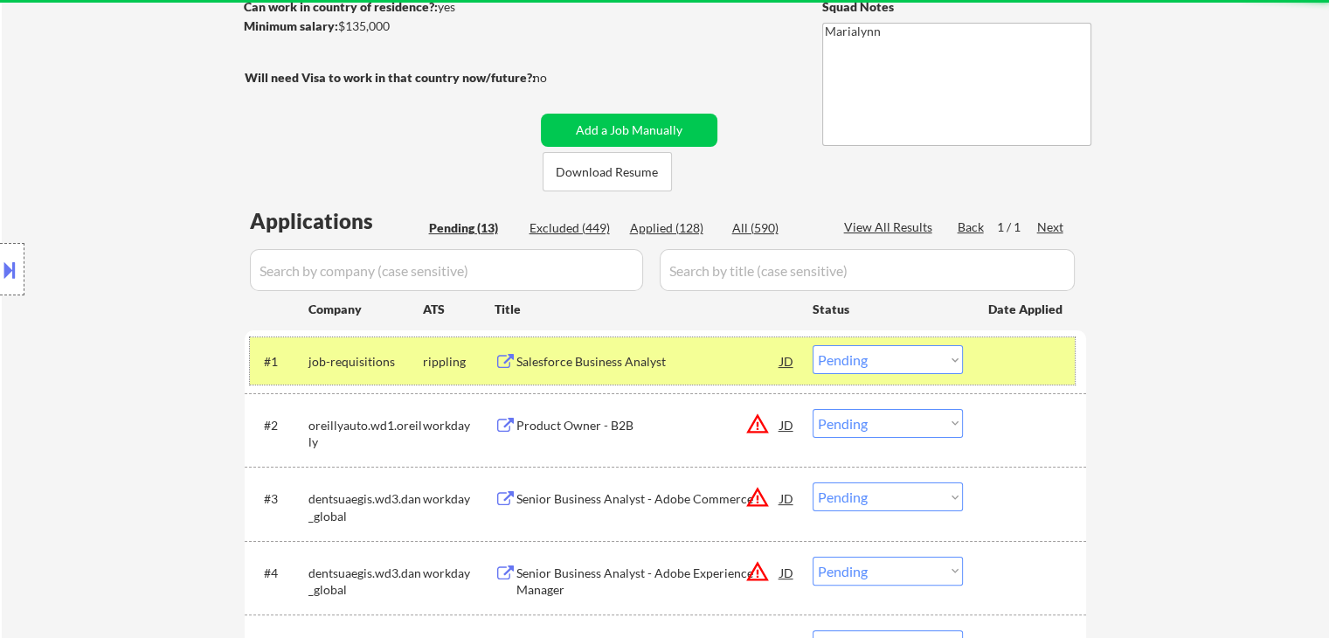
click at [514, 377] on div "#1 job-requisitions rippling Salesforce Business Analyst JD warning_amber Choos…" at bounding box center [662, 360] width 825 height 47
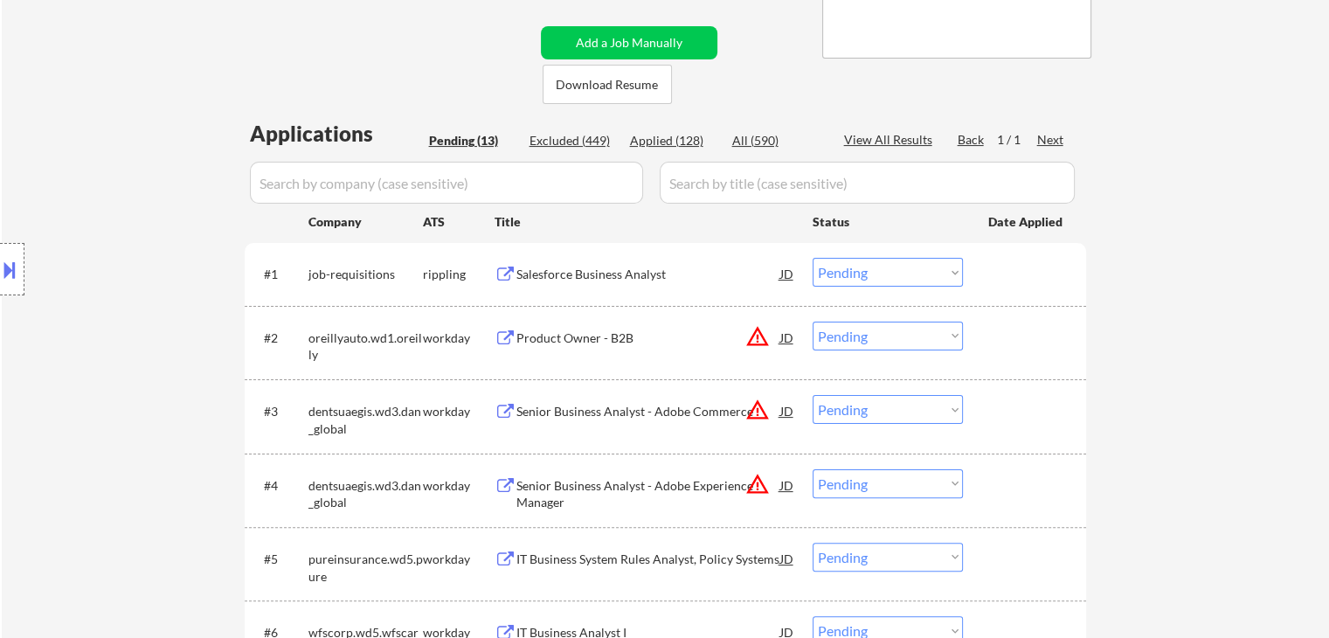
scroll to position [699, 0]
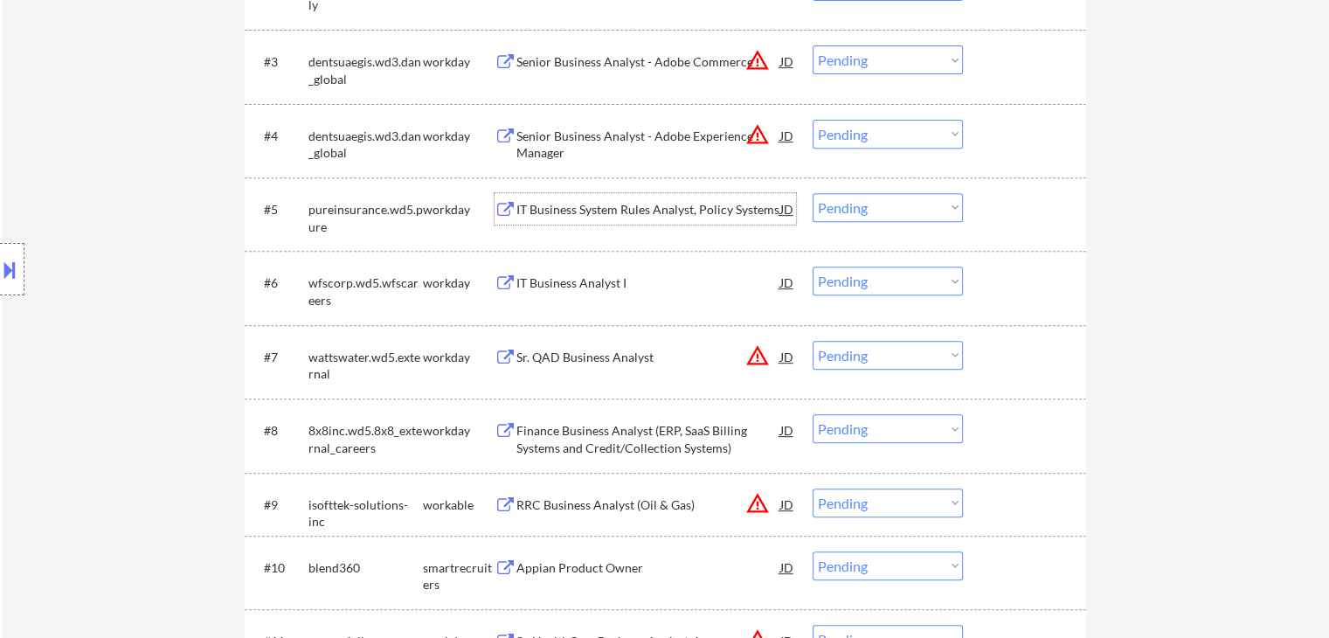
click at [584, 199] on div "IT Business System Rules Analyst, Policy Systems" at bounding box center [648, 208] width 264 height 31
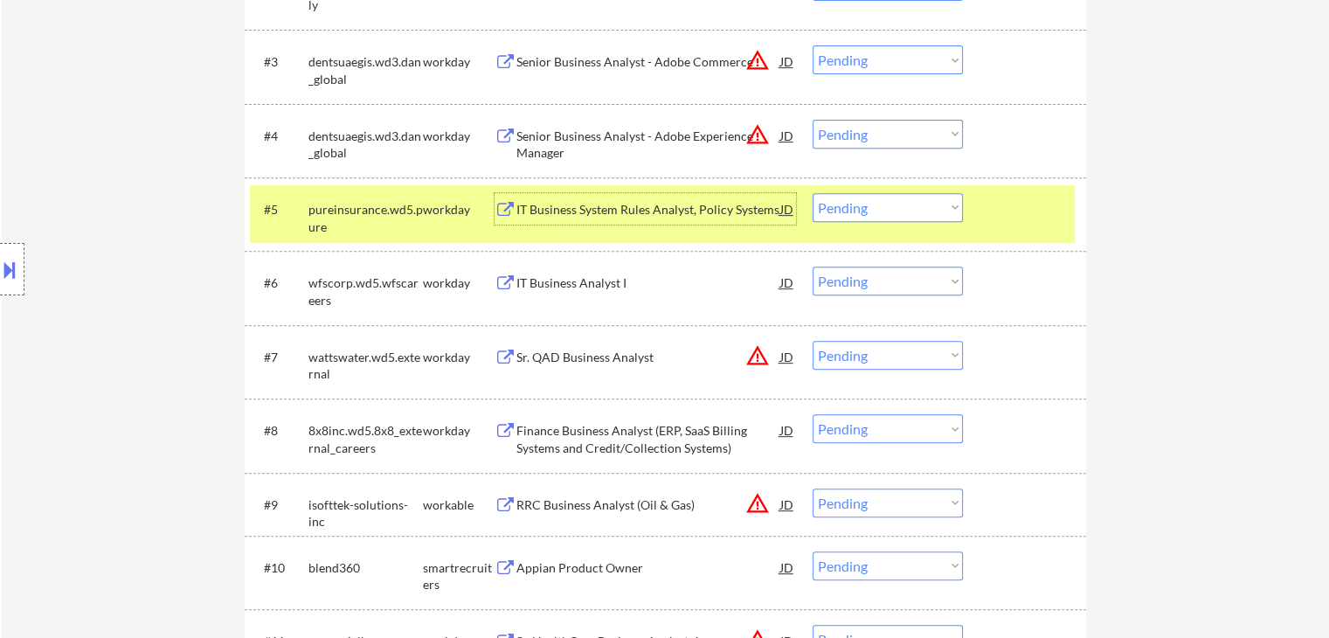
click at [865, 212] on select "Choose an option... Pending Applied Excluded (Questions) Excluded (Expired) Exc…" at bounding box center [888, 207] width 150 height 29
click at [896, 205] on select "Choose an option... Pending Applied Excluded (Questions) Excluded (Expired) Exc…" at bounding box center [888, 207] width 150 height 29
click at [877, 221] on div "#5 pureinsurance.wd5.pure workday IT Business System Rules Analyst, Policy Syst…" at bounding box center [662, 214] width 825 height 58
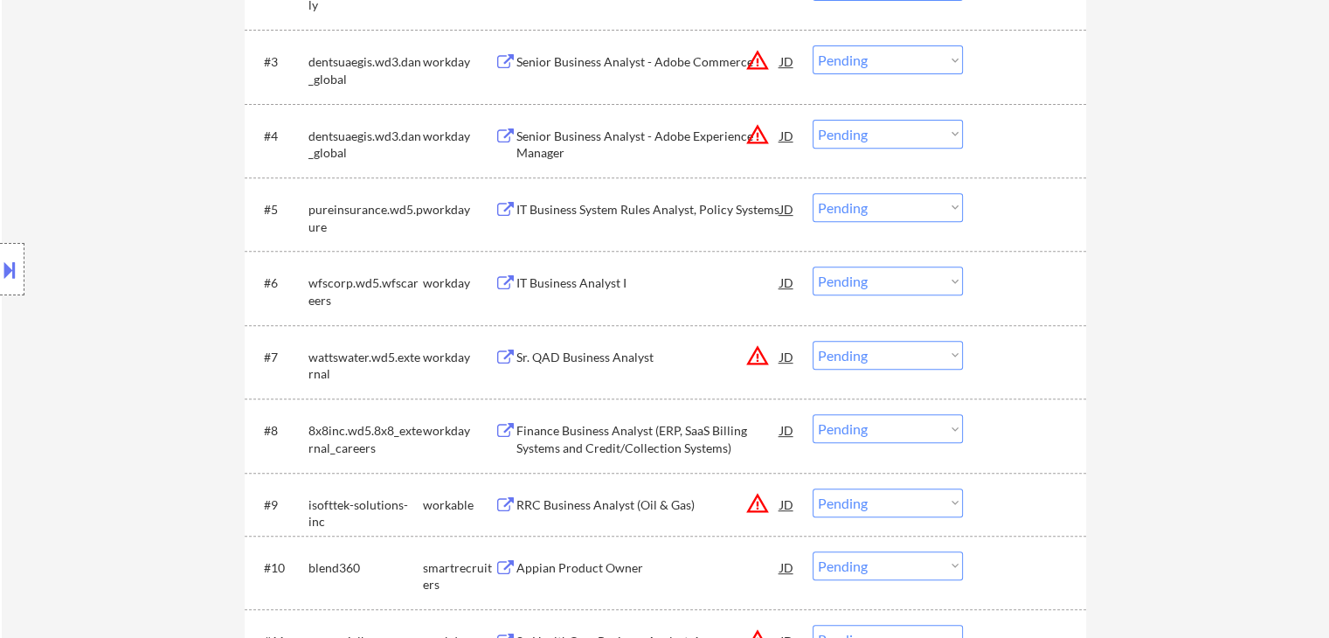
click at [884, 217] on select "Choose an option... Pending Applied Excluded (Questions) Excluded (Expired) Exc…" at bounding box center [888, 207] width 150 height 29
click at [813, 193] on select "Choose an option... Pending Applied Excluded (Questions) Excluded (Expired) Exc…" at bounding box center [888, 207] width 150 height 29
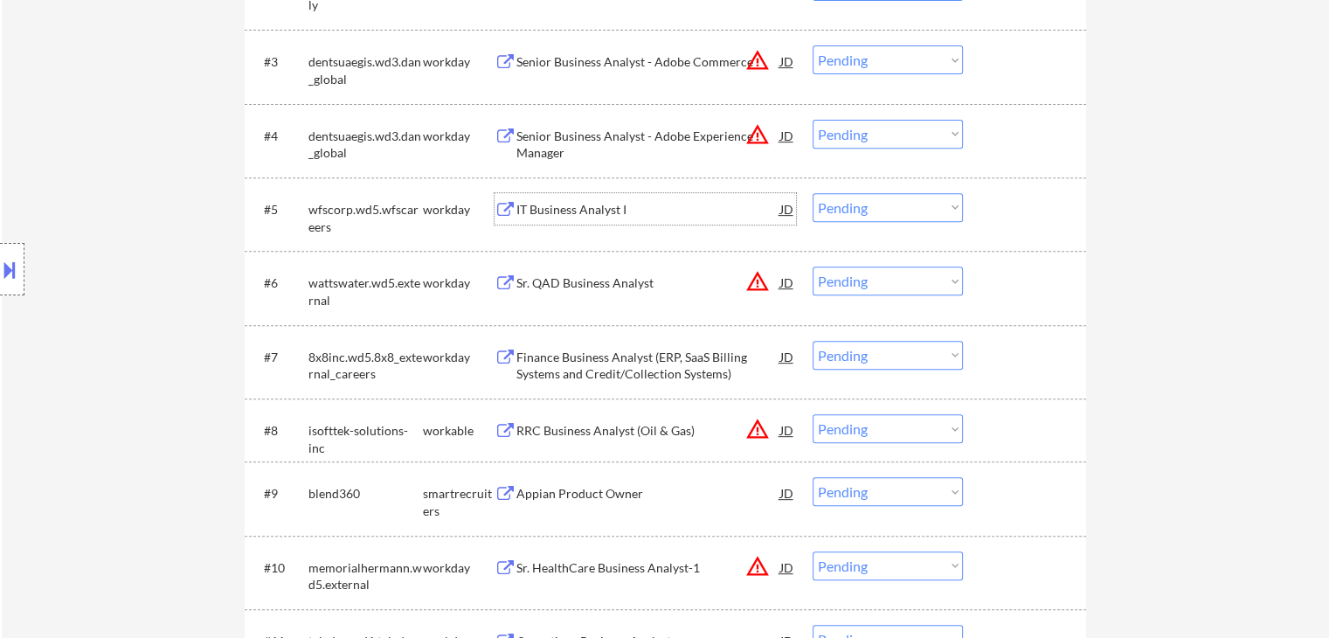
click at [571, 204] on div "IT Business Analyst I" at bounding box center [648, 209] width 264 height 17
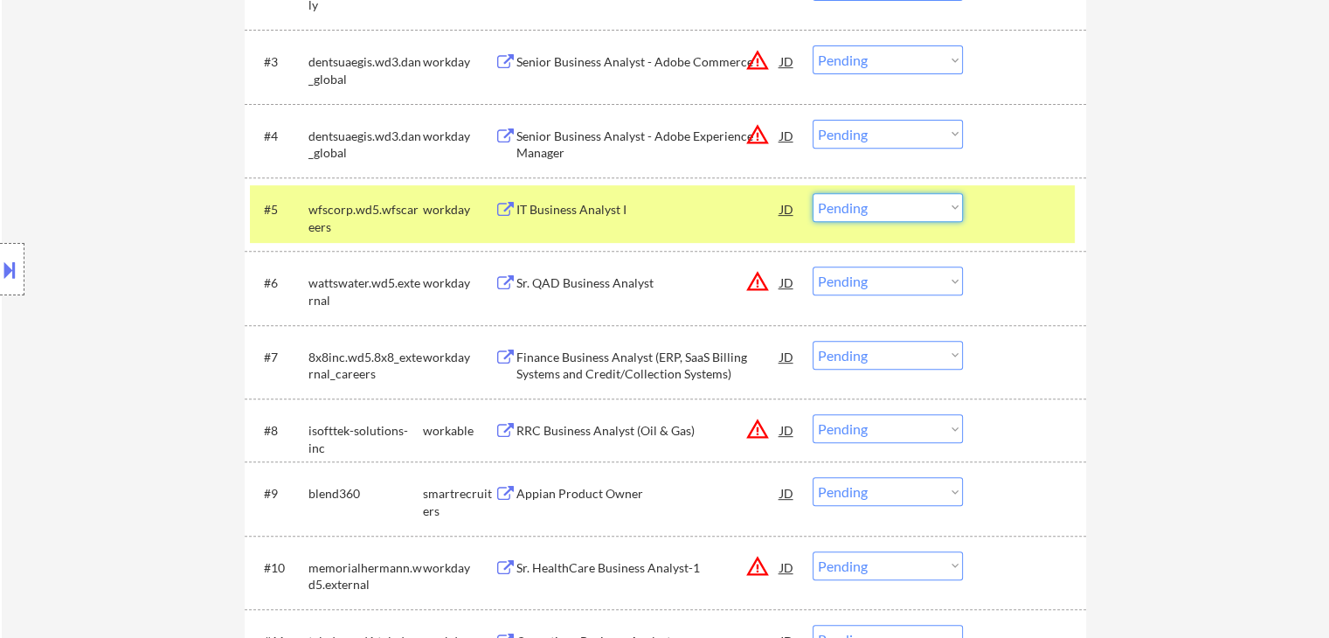
drag, startPoint x: 860, startPoint y: 207, endPoint x: 860, endPoint y: 220, distance: 13.1
click at [860, 207] on select "Choose an option... Pending Applied Excluded (Questions) Excluded (Expired) Exc…" at bounding box center [888, 207] width 150 height 29
click at [813, 193] on select "Choose an option... Pending Applied Excluded (Questions) Excluded (Expired) Exc…" at bounding box center [888, 207] width 150 height 29
select select ""pending""
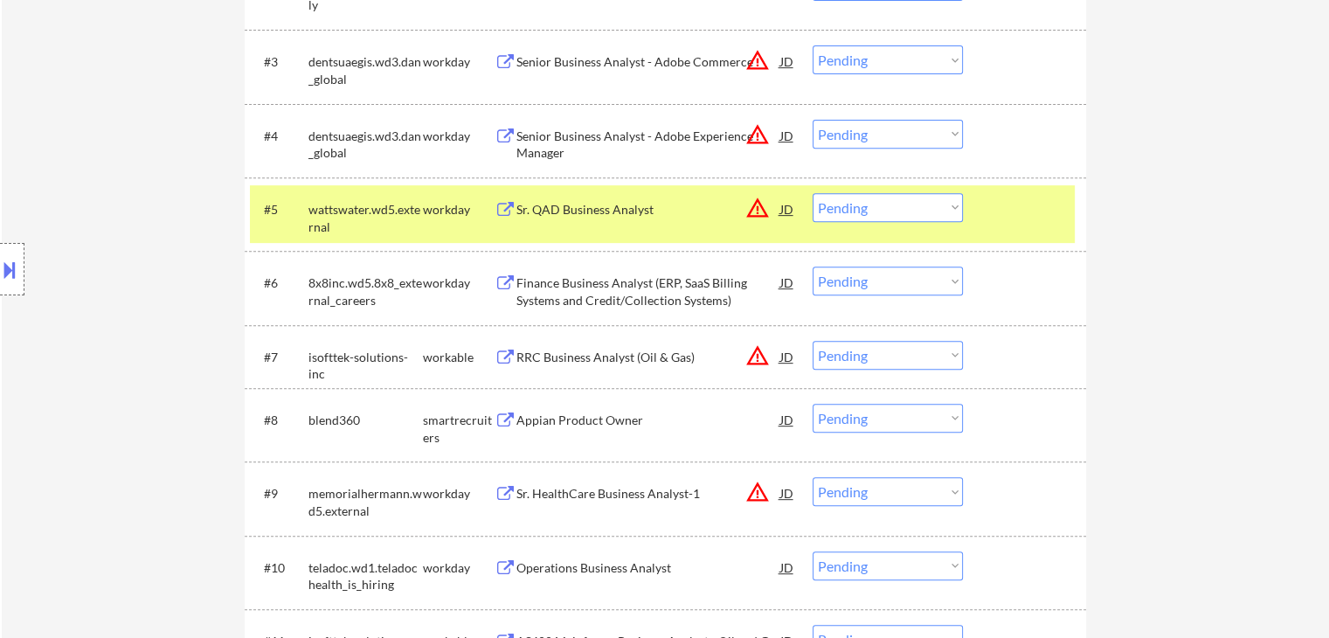
click at [443, 211] on div "workday" at bounding box center [459, 209] width 72 height 17
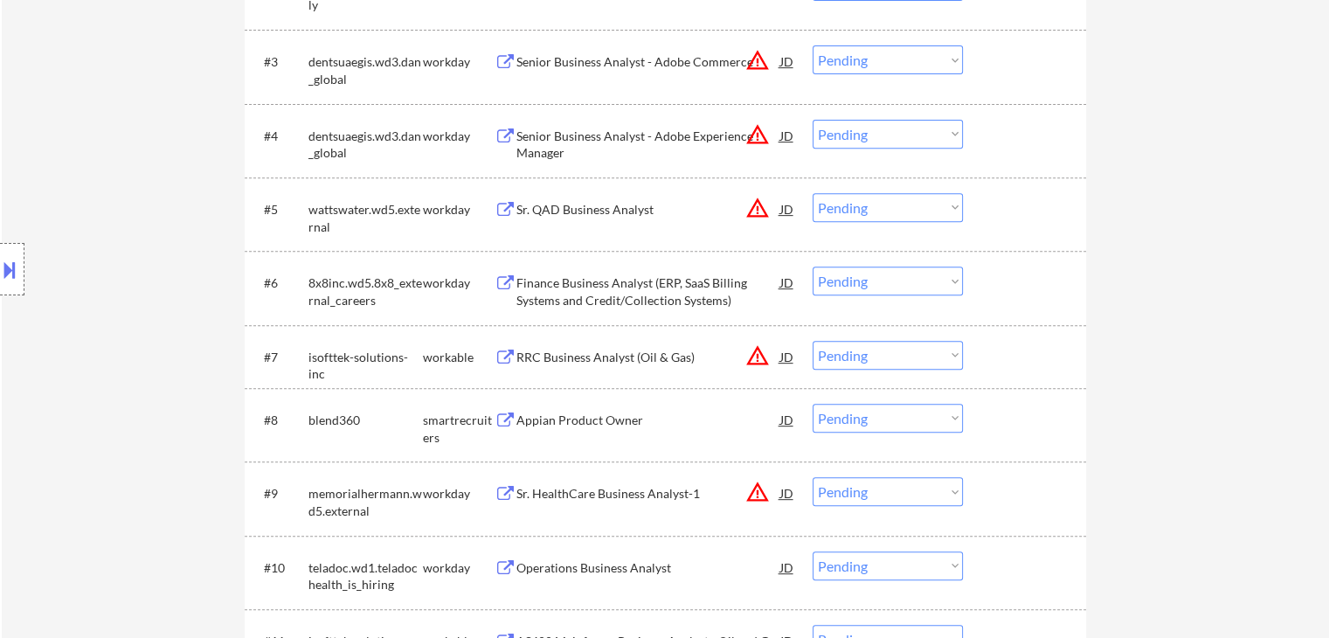
click at [597, 287] on div "Finance Business Analyst (ERP, SaaS Billing Systems and Credit/Collection Syste…" at bounding box center [648, 291] width 264 height 34
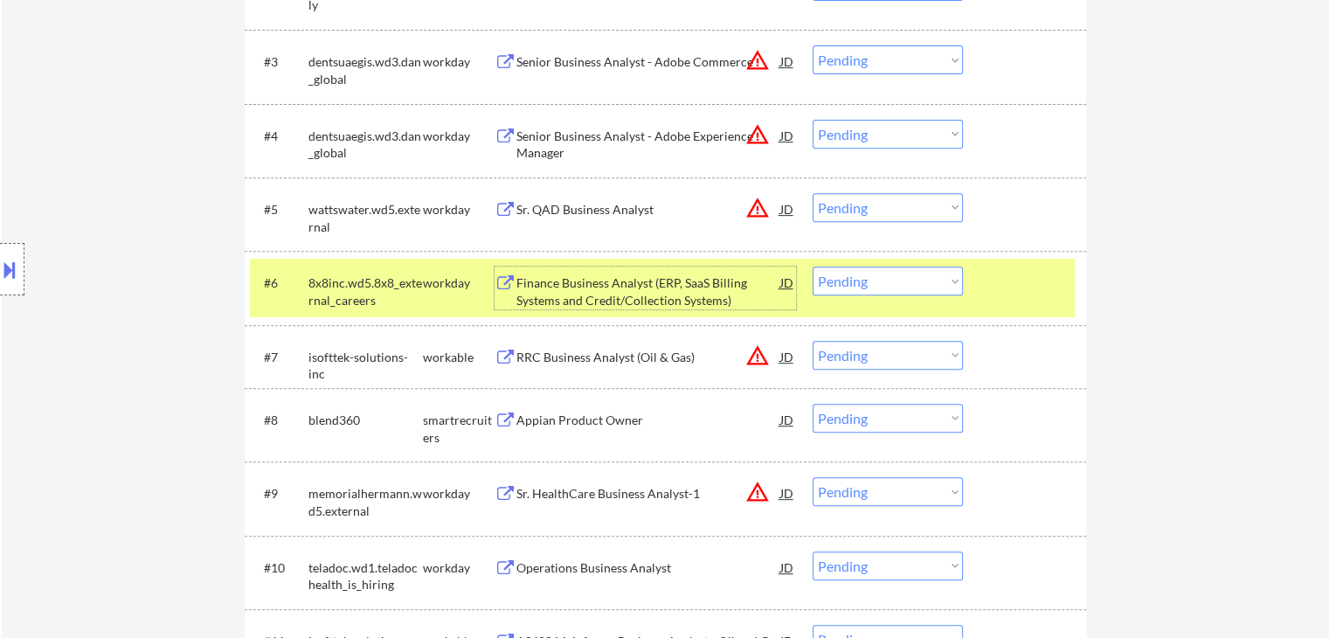
click at [884, 293] on select "Choose an option... Pending Applied Excluded (Questions) Excluded (Expired) Exc…" at bounding box center [888, 280] width 150 height 29
click at [813, 266] on select "Choose an option... Pending Applied Excluded (Questions) Excluded (Expired) Exc…" at bounding box center [888, 280] width 150 height 29
select select ""pending""
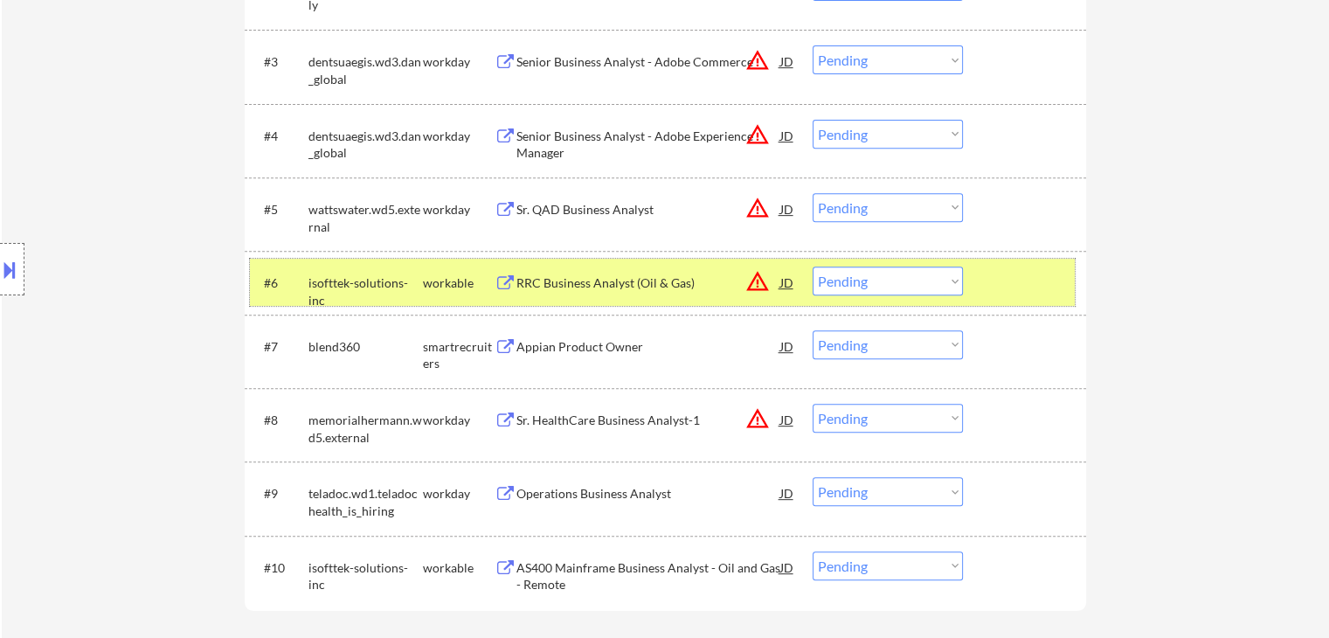
click at [469, 273] on div "workable" at bounding box center [459, 281] width 72 height 31
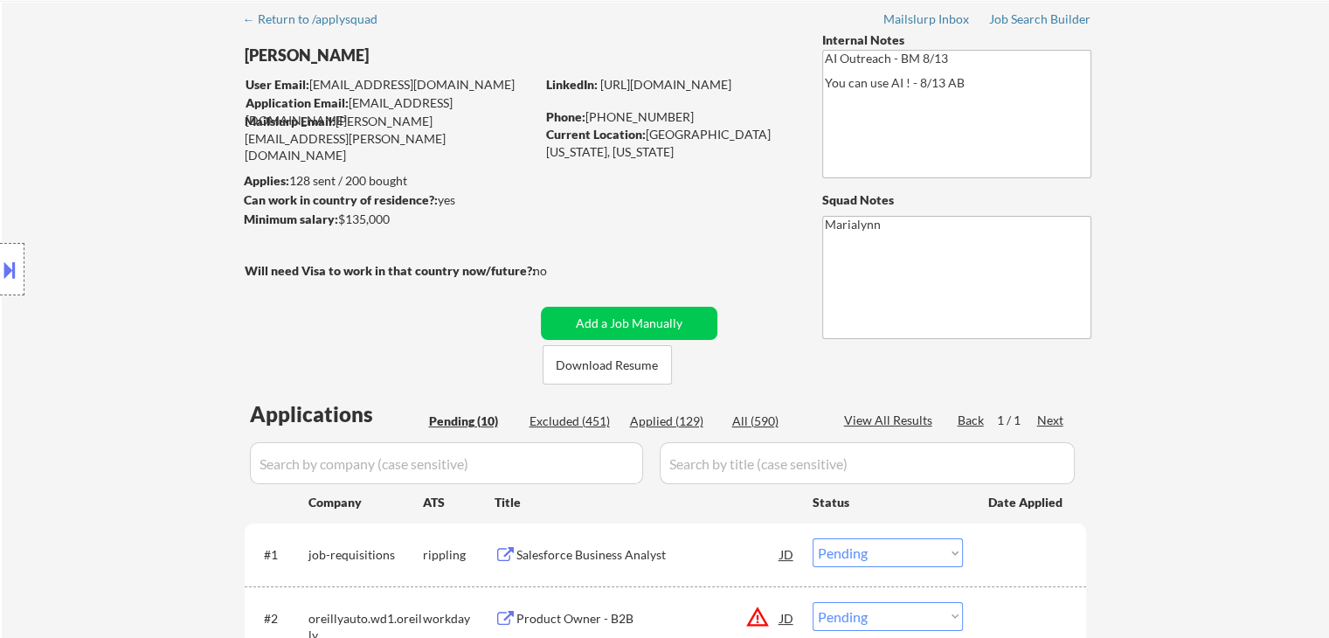
scroll to position [262, 0]
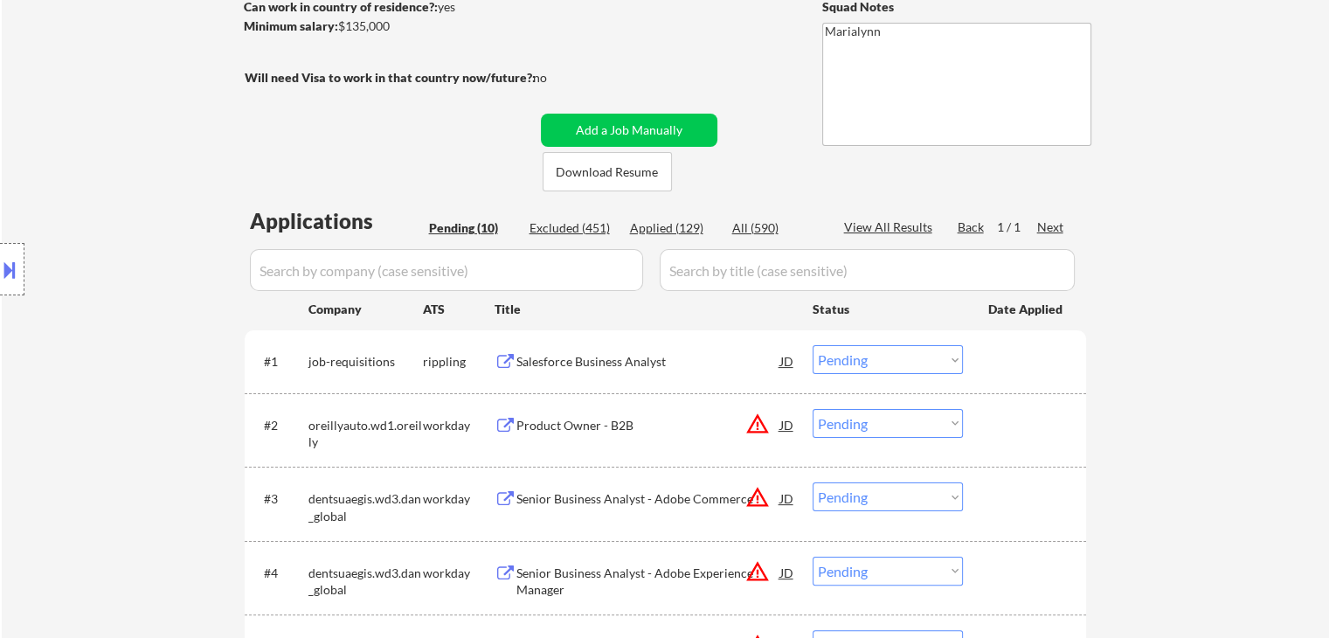
click at [688, 228] on div "Applied (129)" at bounding box center [673, 227] width 87 height 17
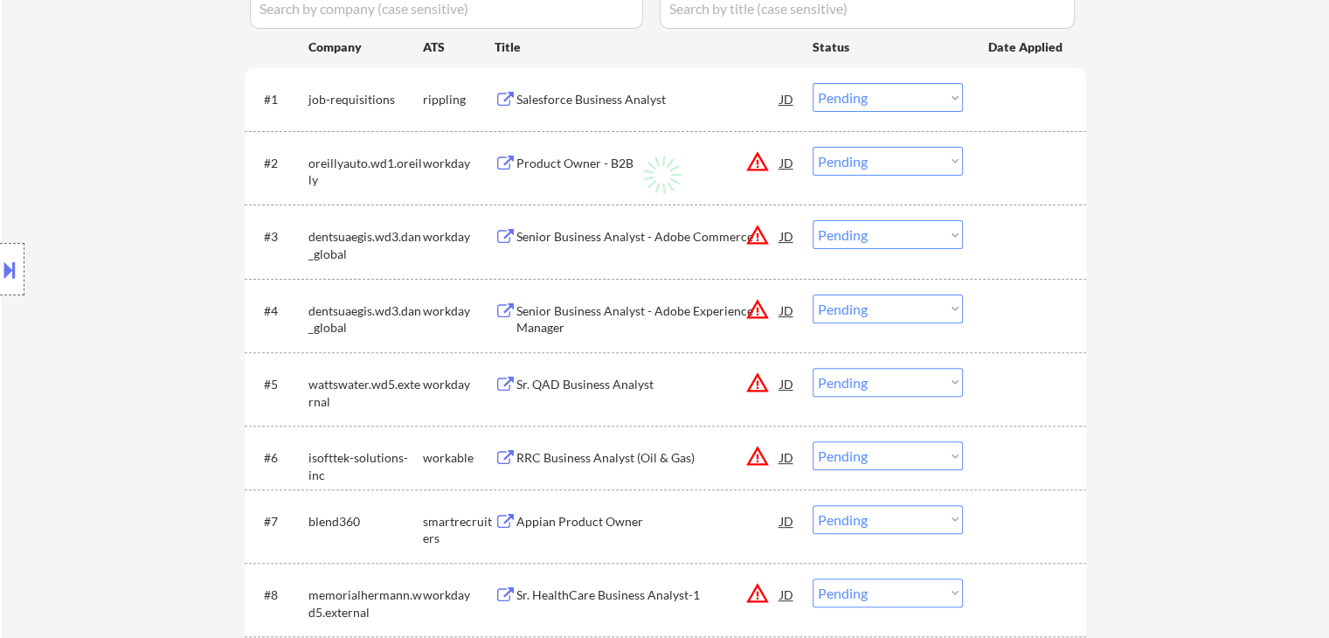
scroll to position [437, 0]
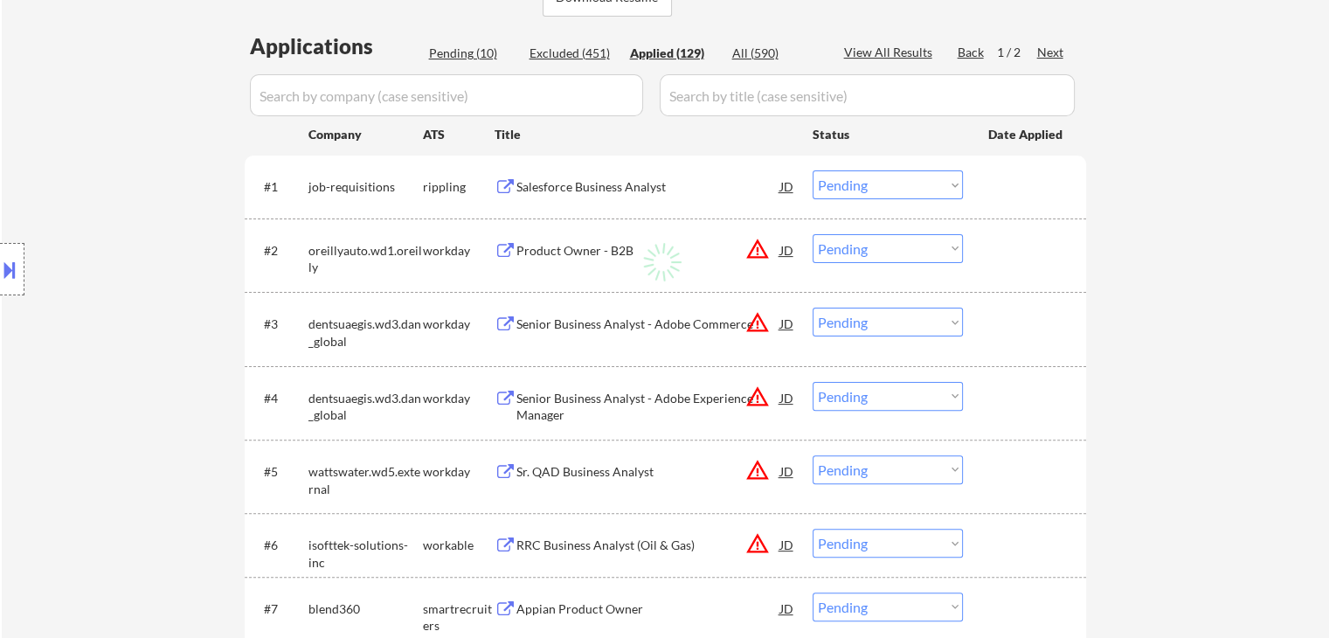
select select ""applied""
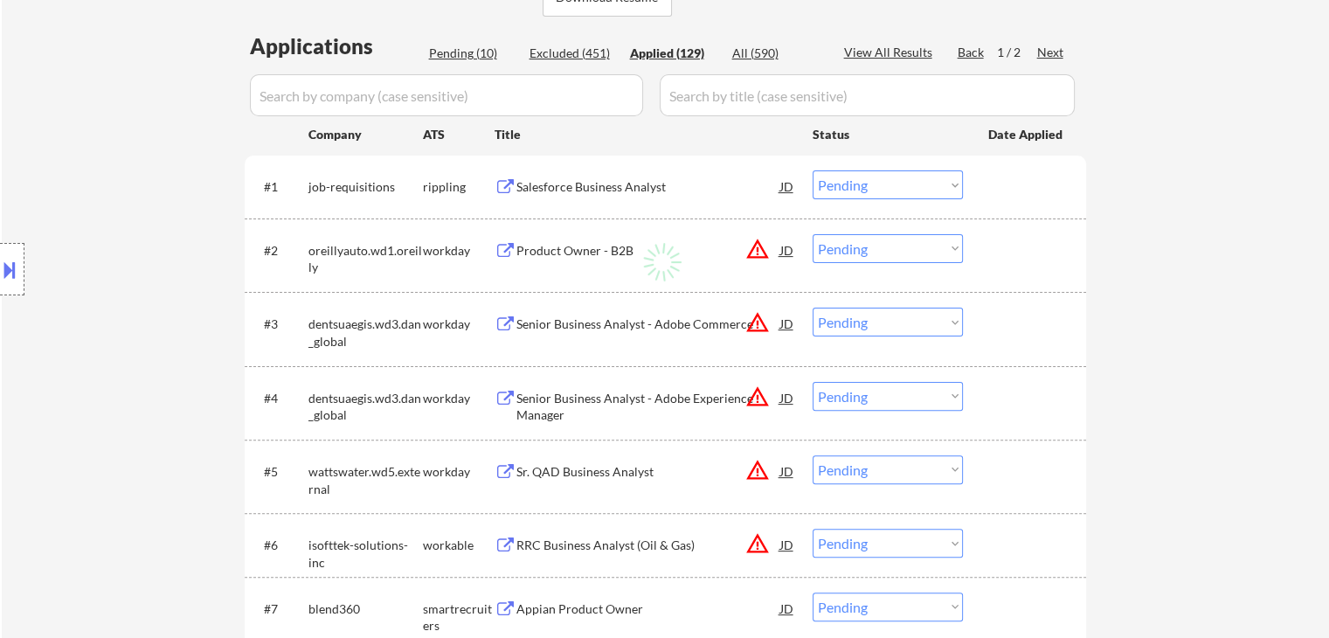
select select ""applied""
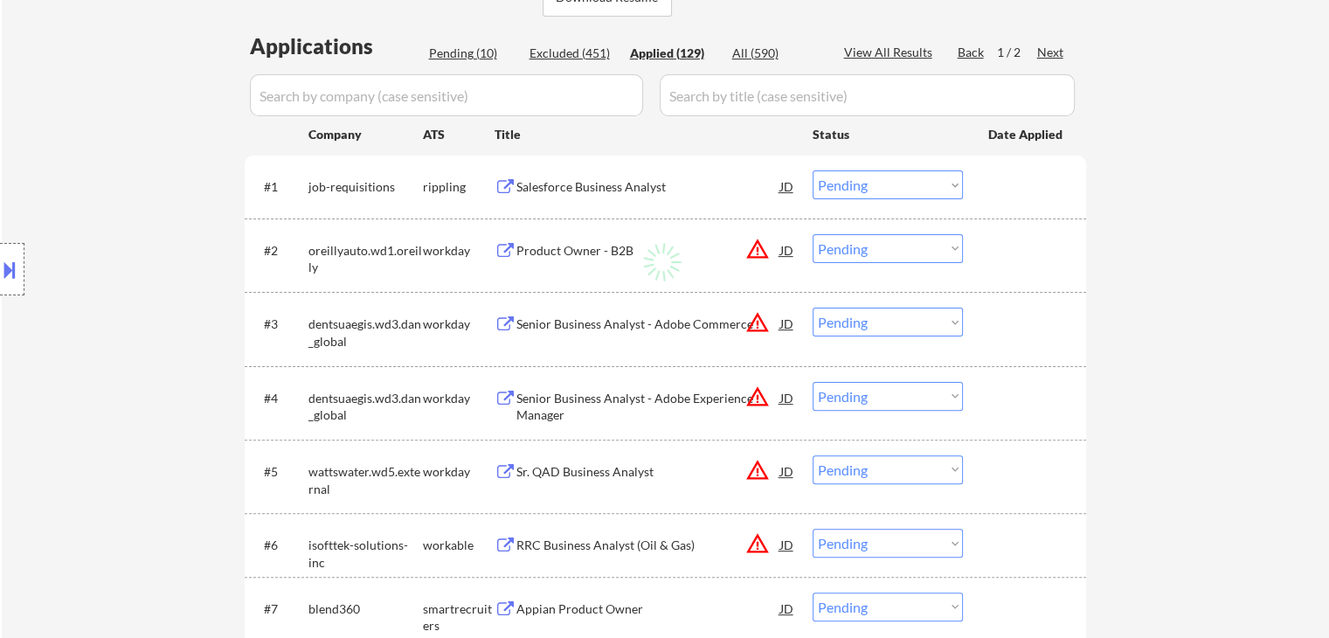
select select ""applied""
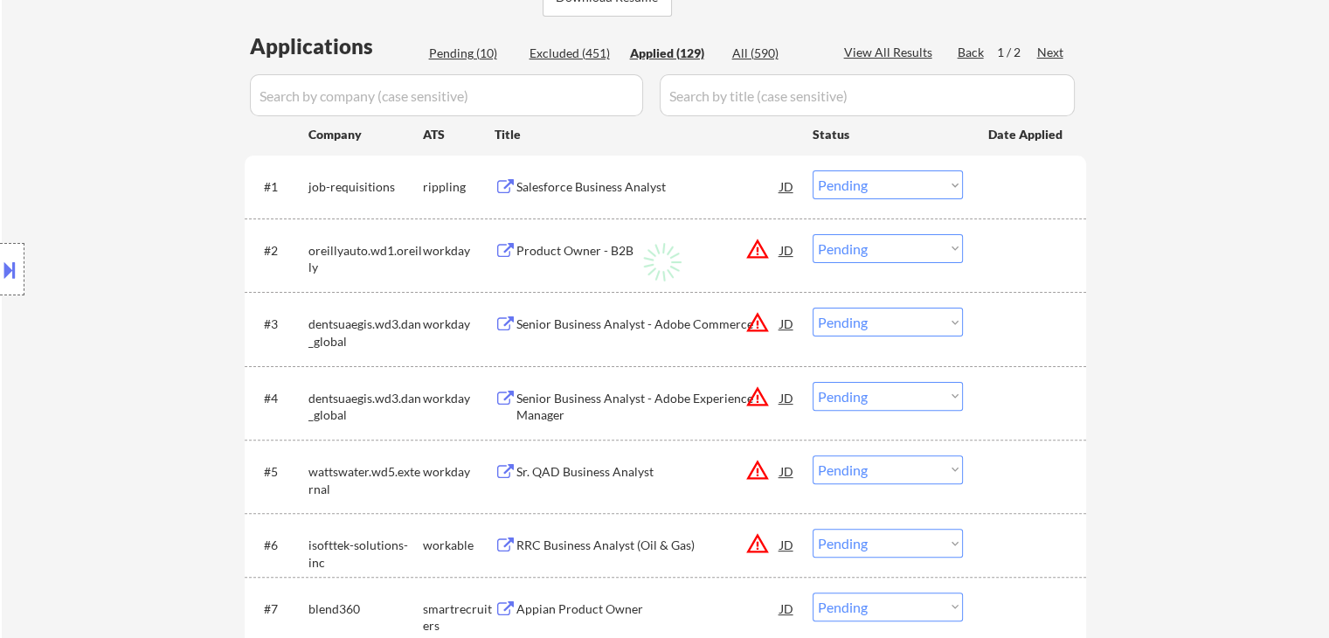
select select ""applied""
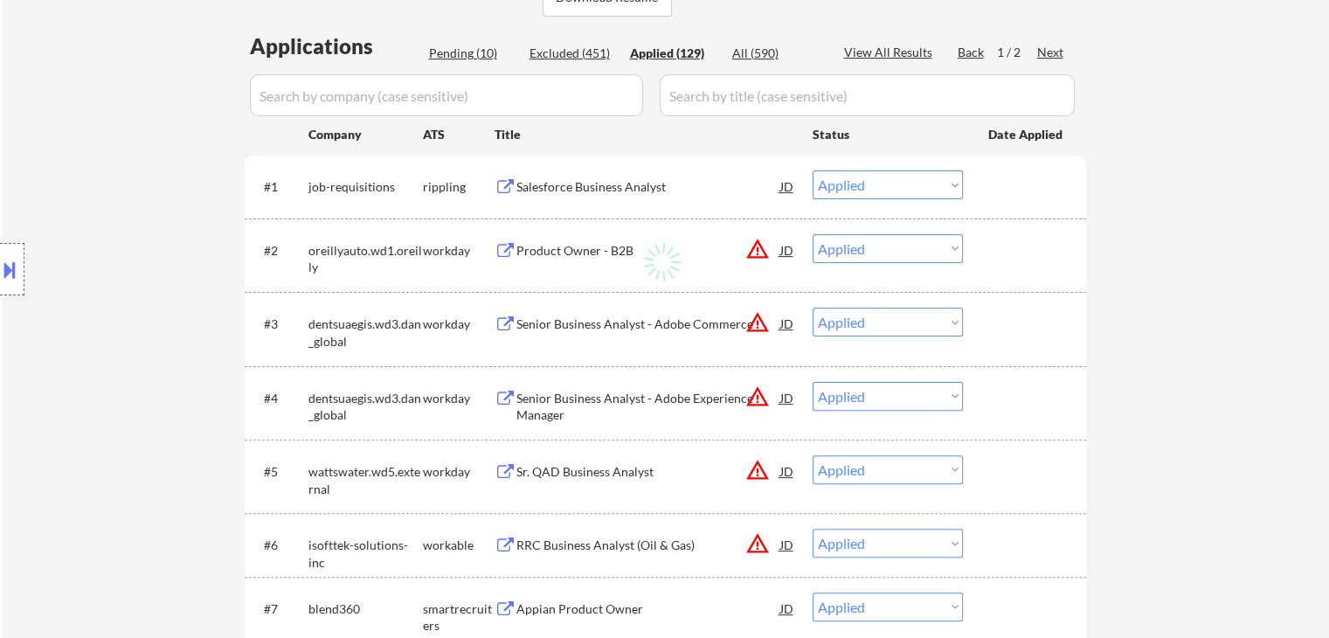
select select ""applied""
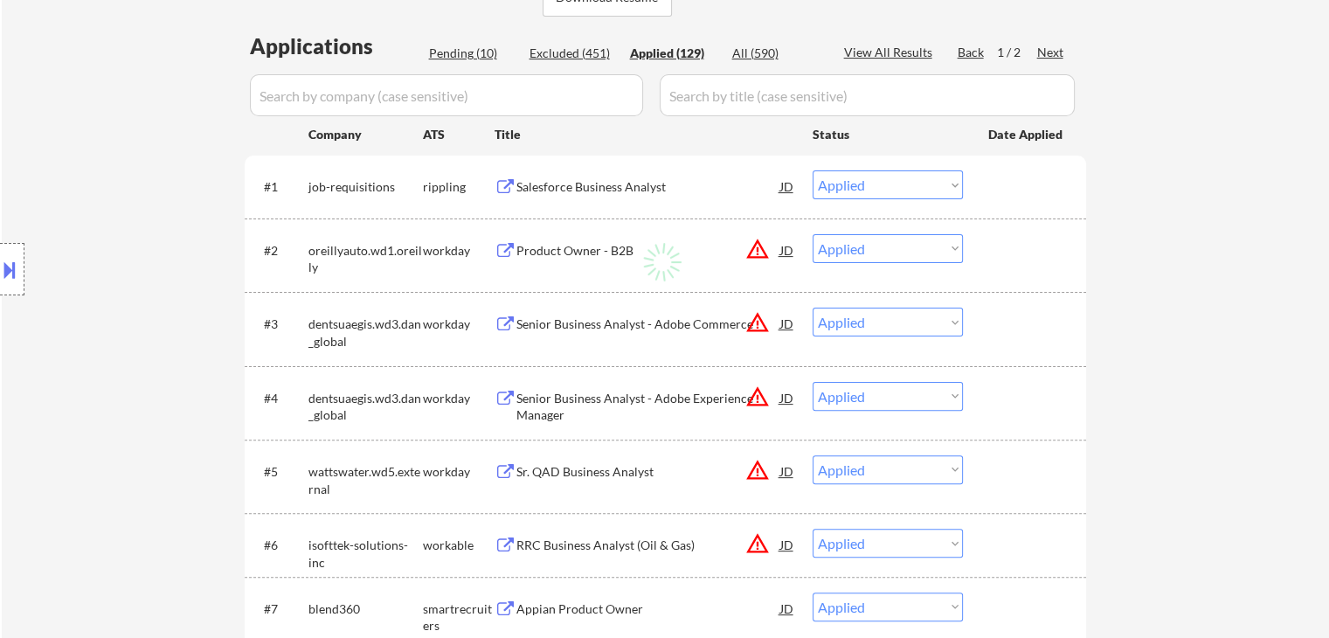
select select ""applied""
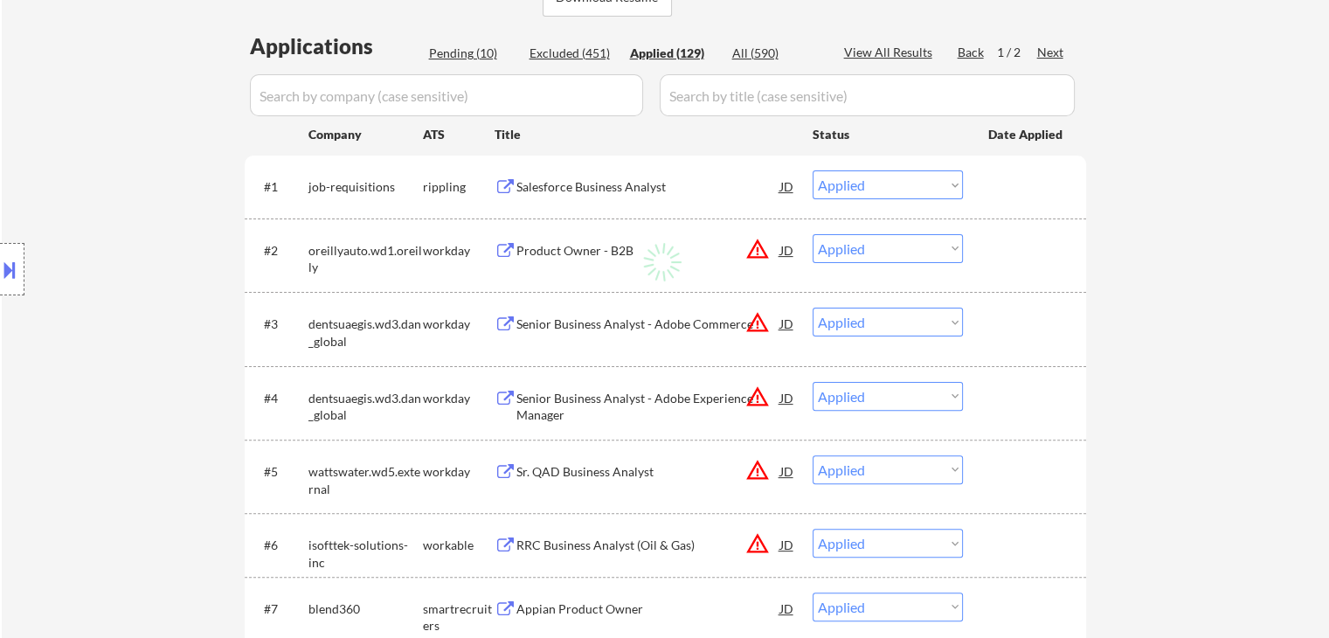
select select ""applied""
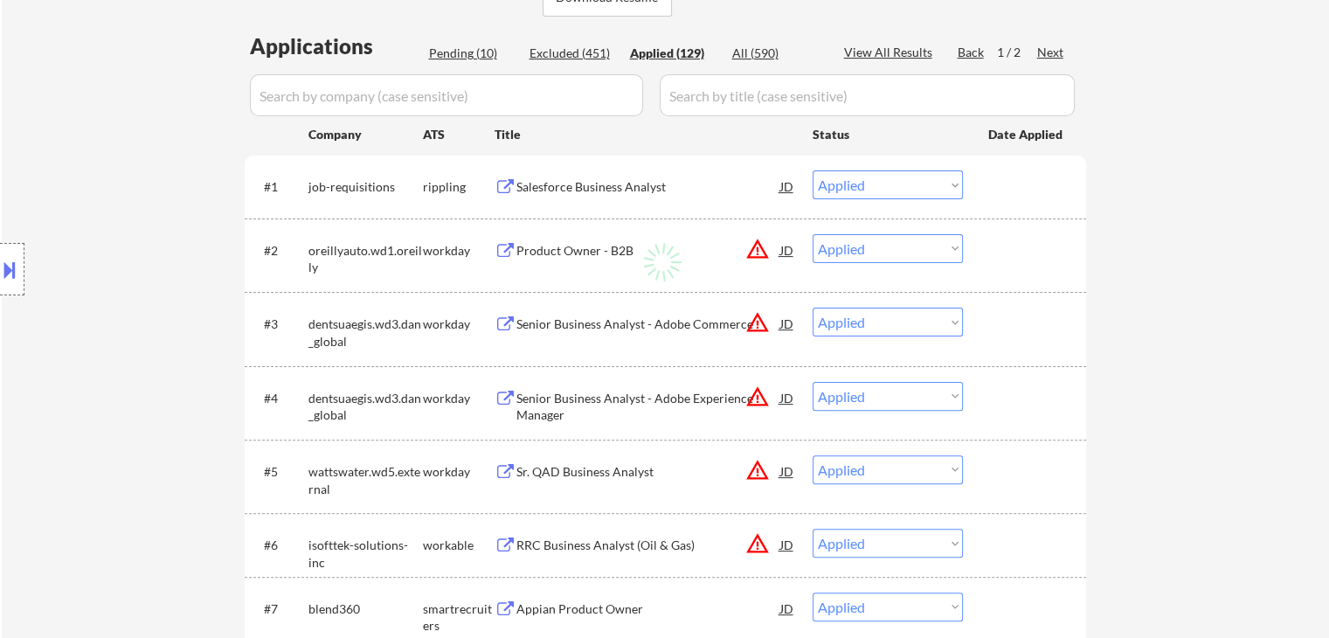
select select ""applied""
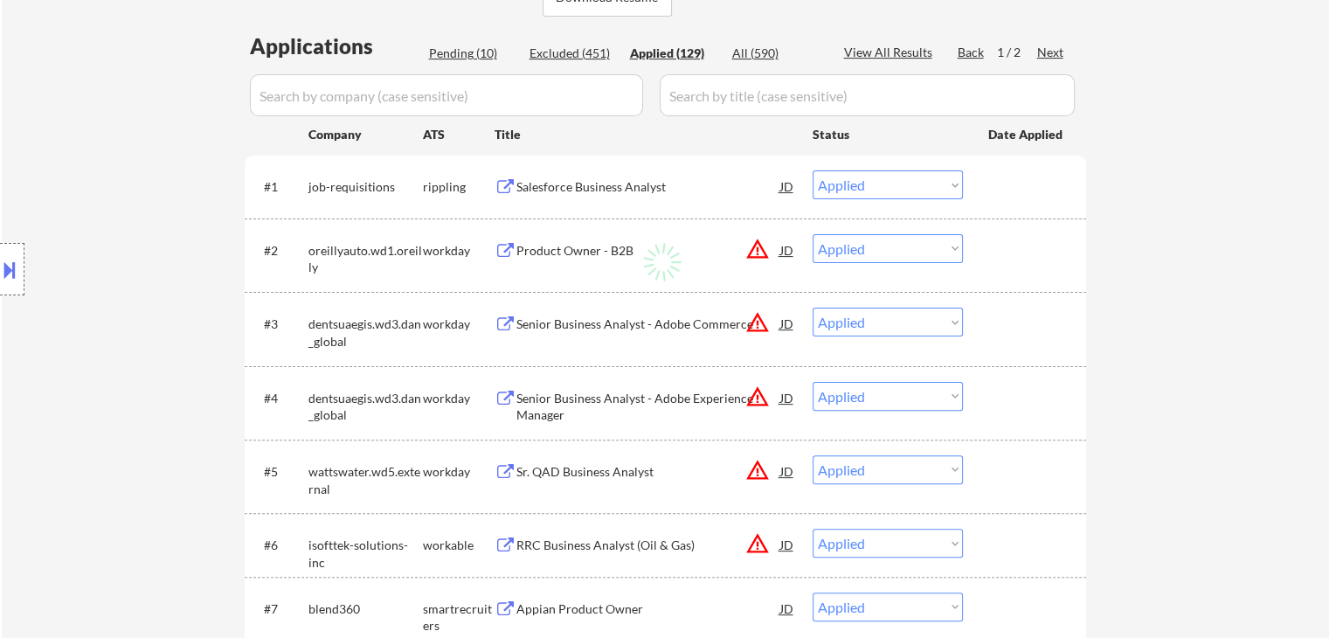
select select ""applied""
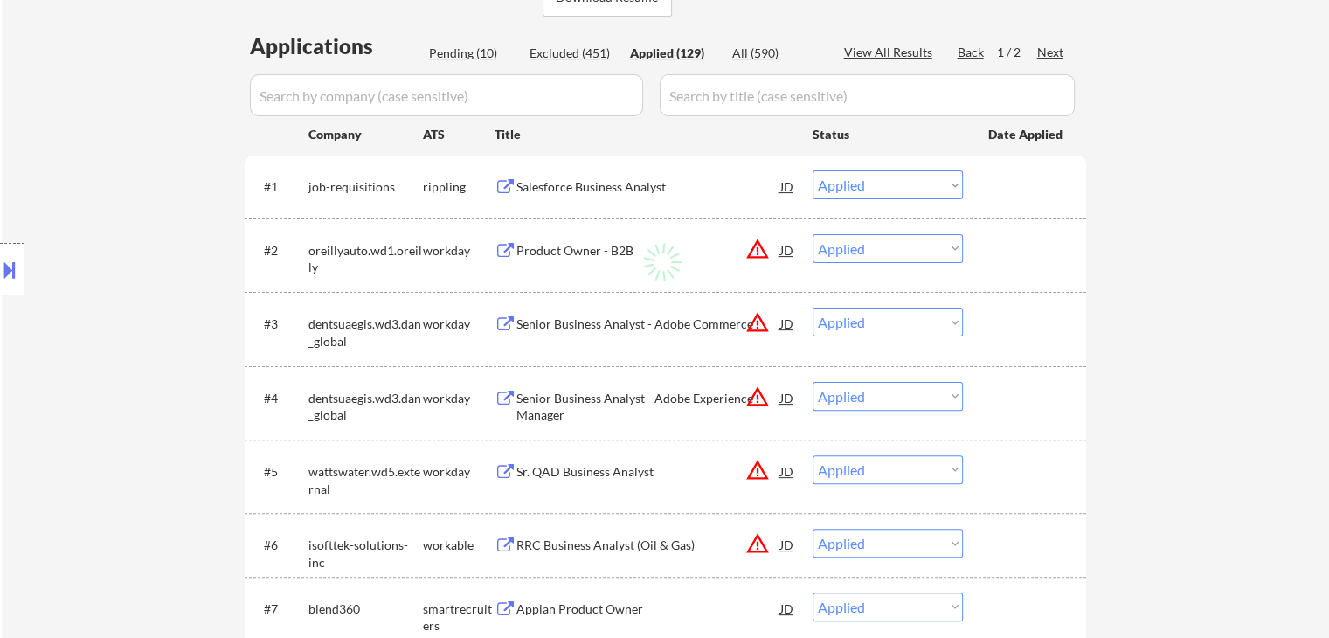
select select ""applied""
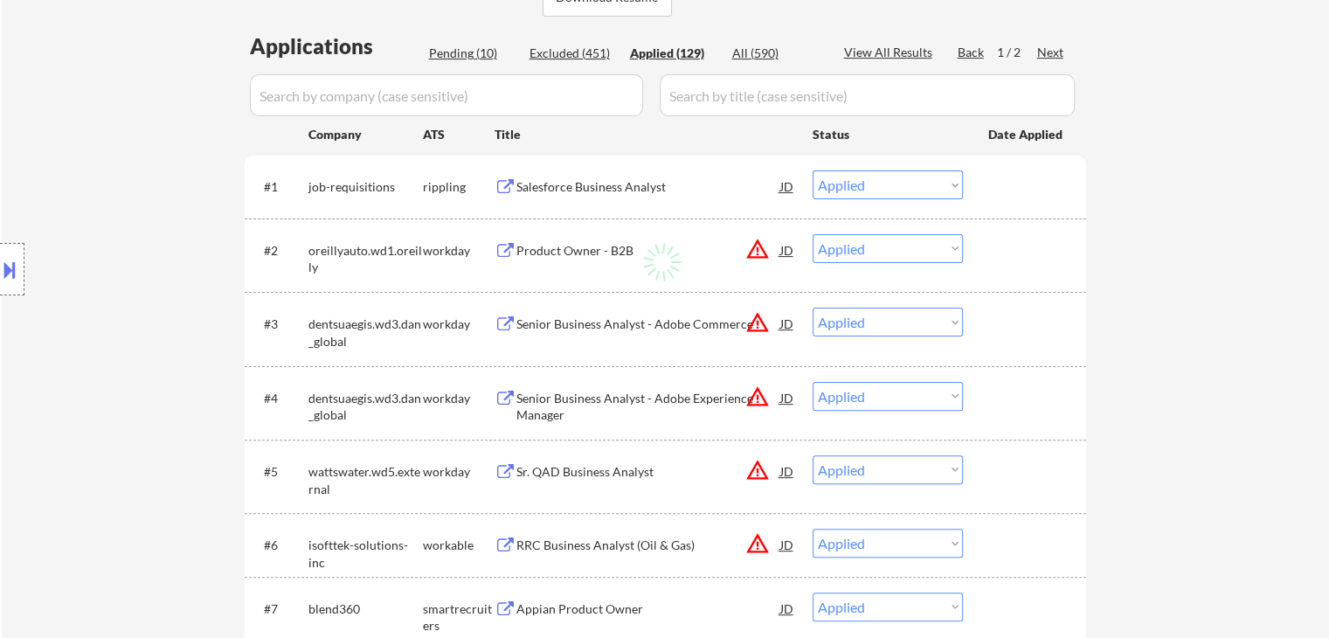
select select ""applied""
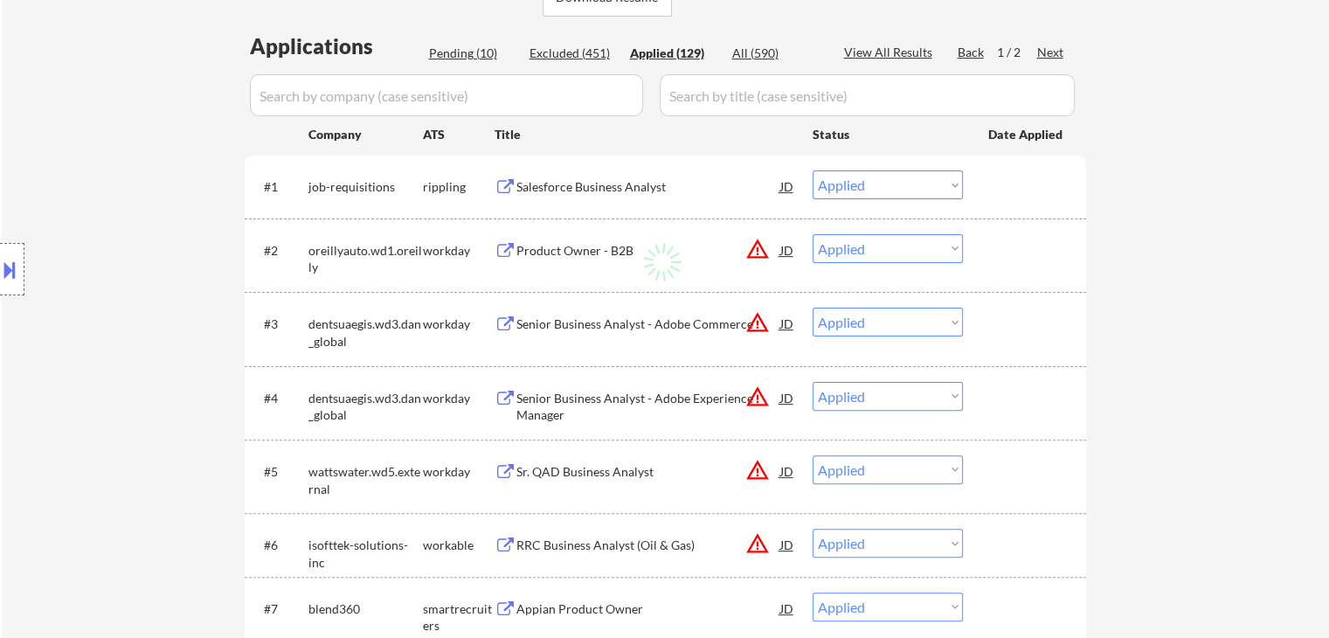
select select ""applied""
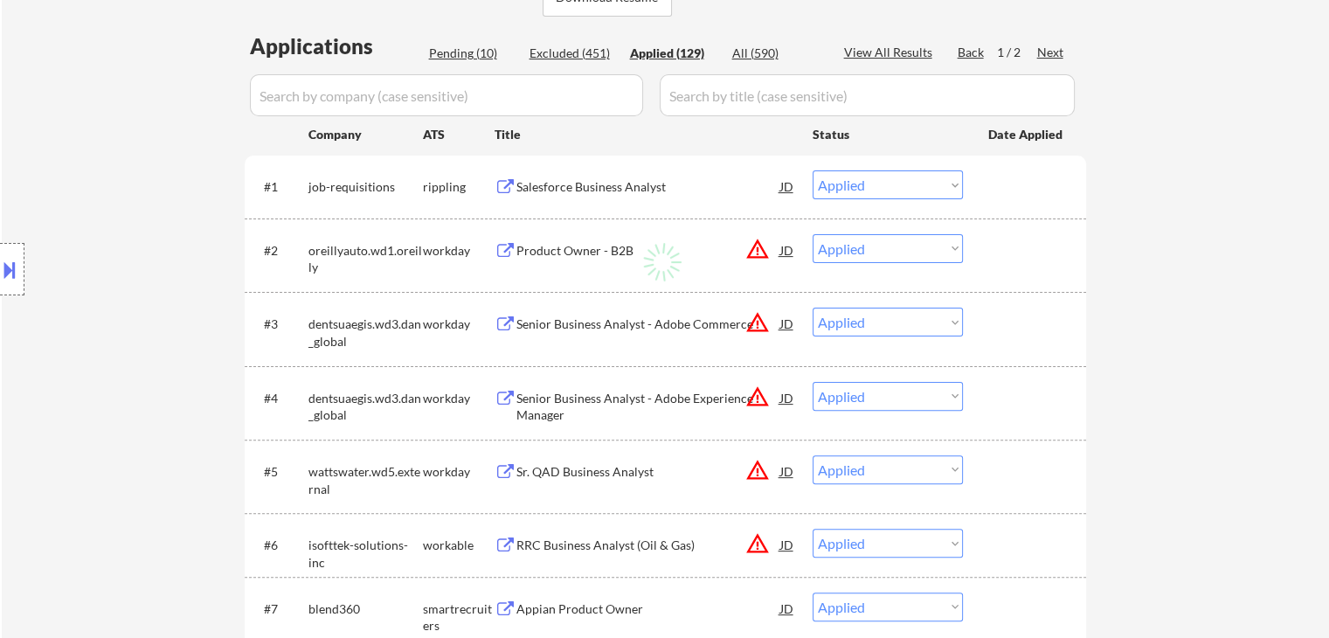
select select ""applied""
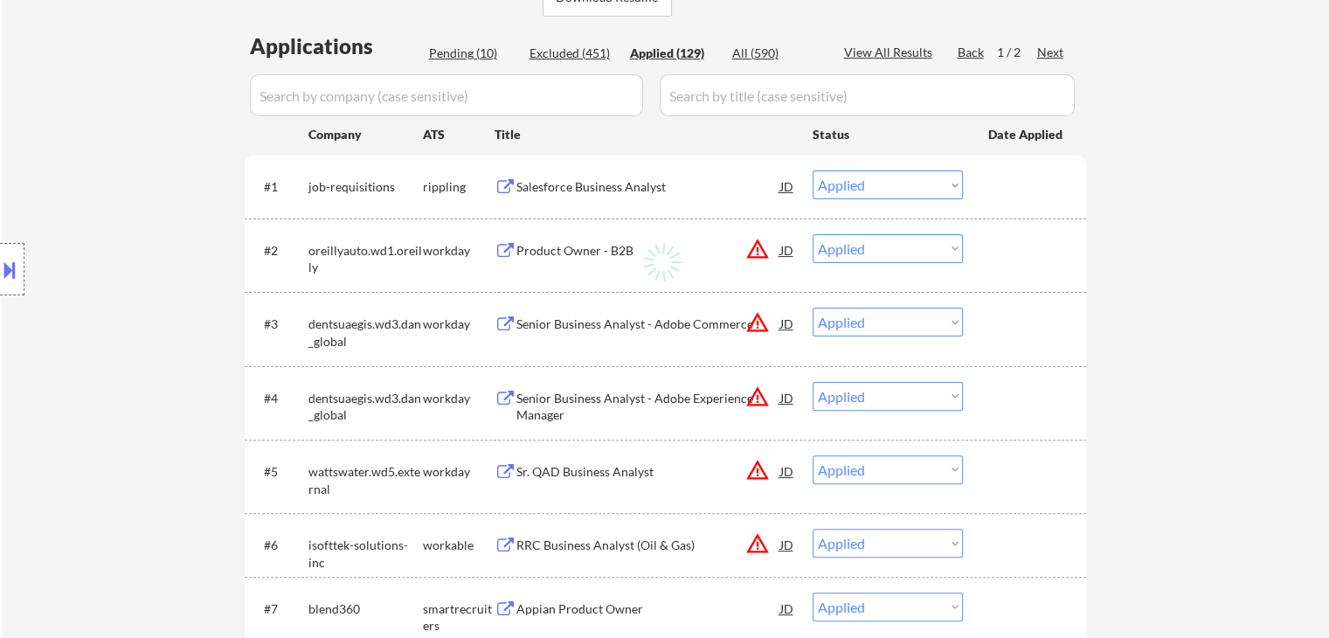
select select ""applied""
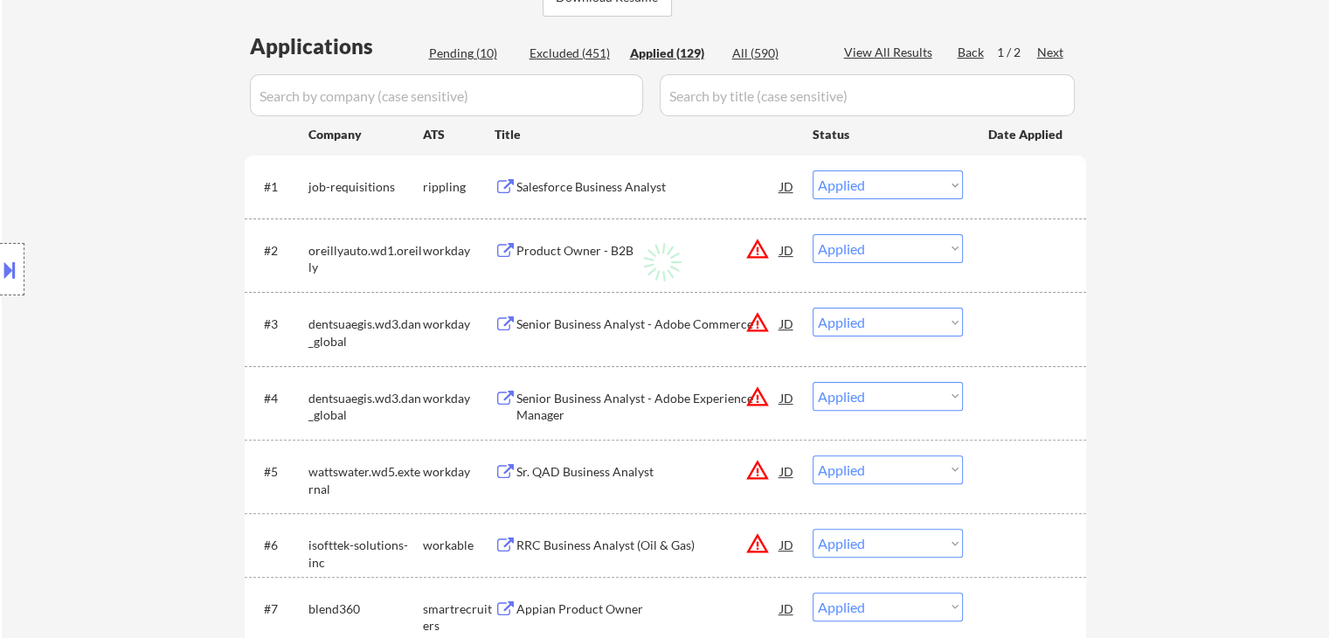
select select ""applied""
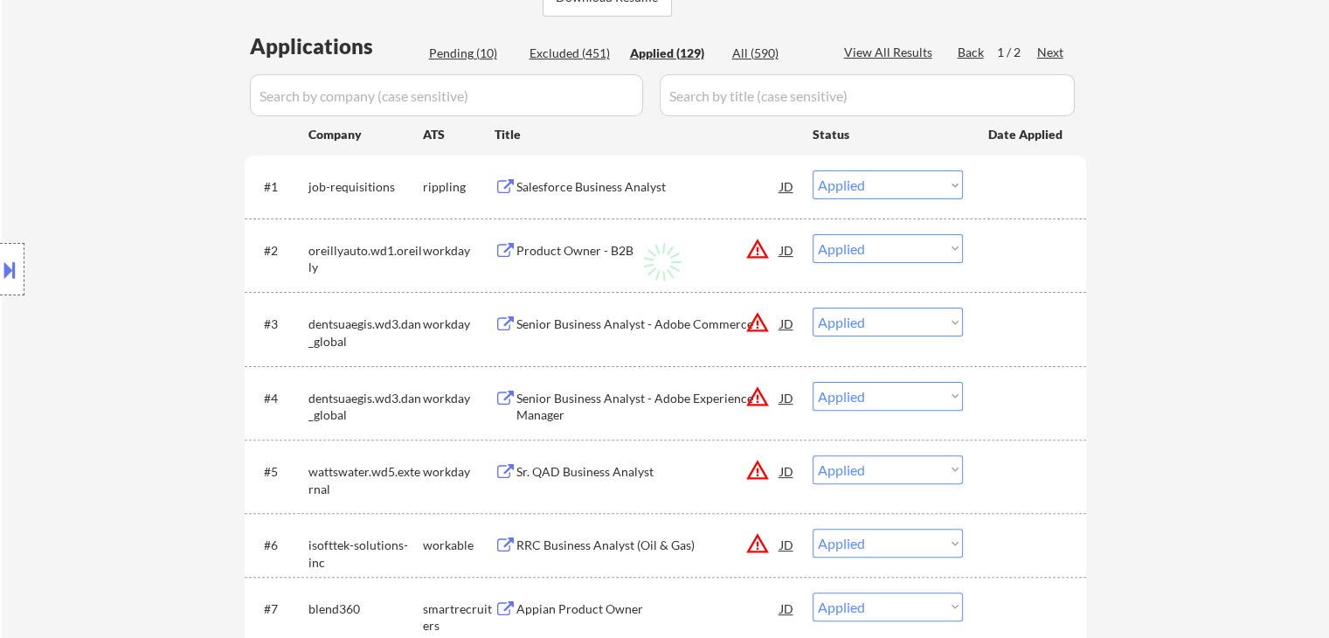
select select ""applied""
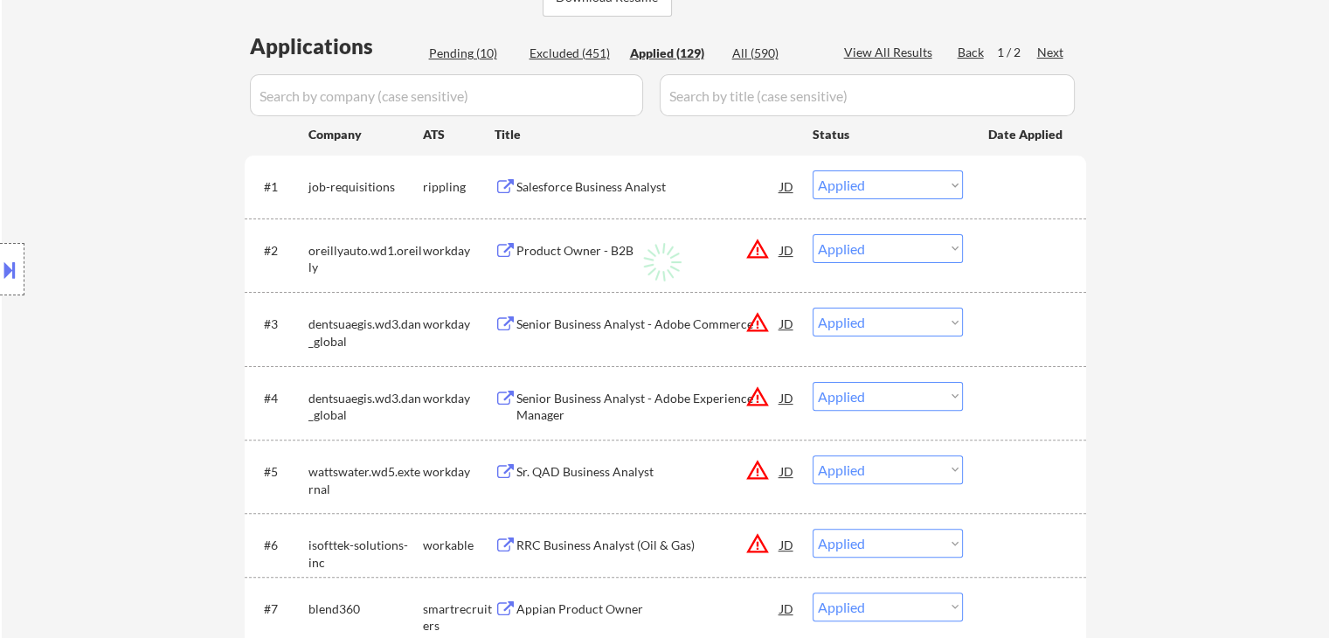
select select ""applied""
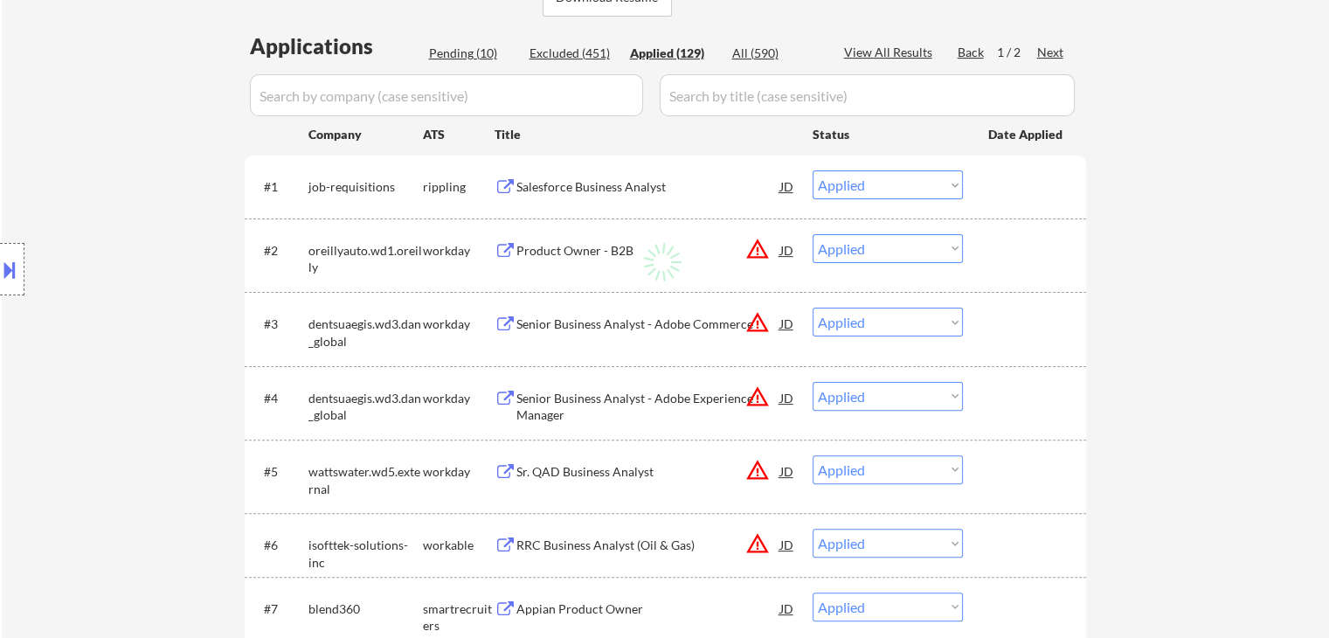
select select ""applied""
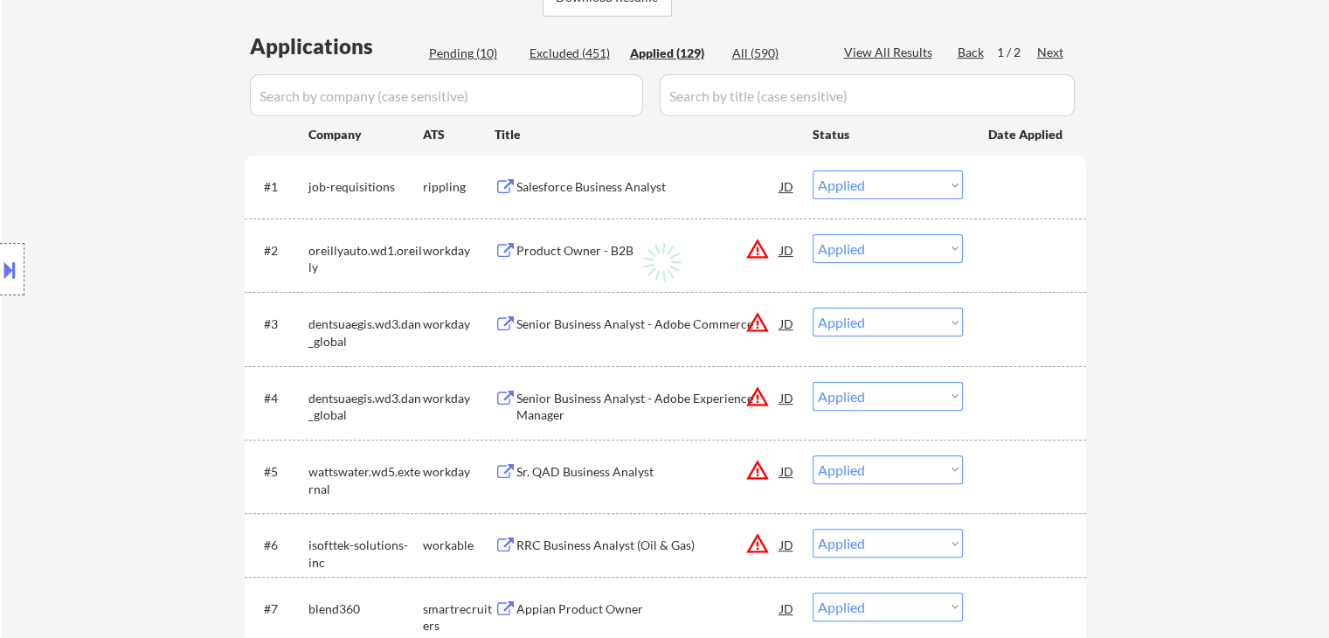
select select ""applied""
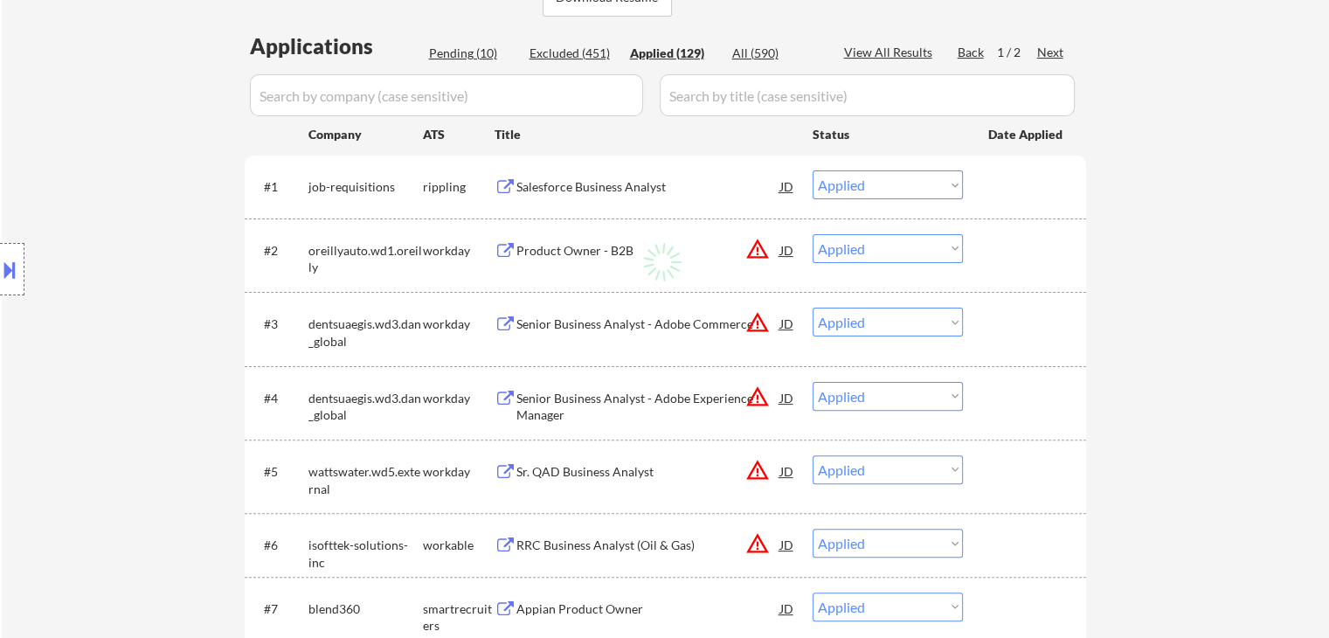
select select ""applied""
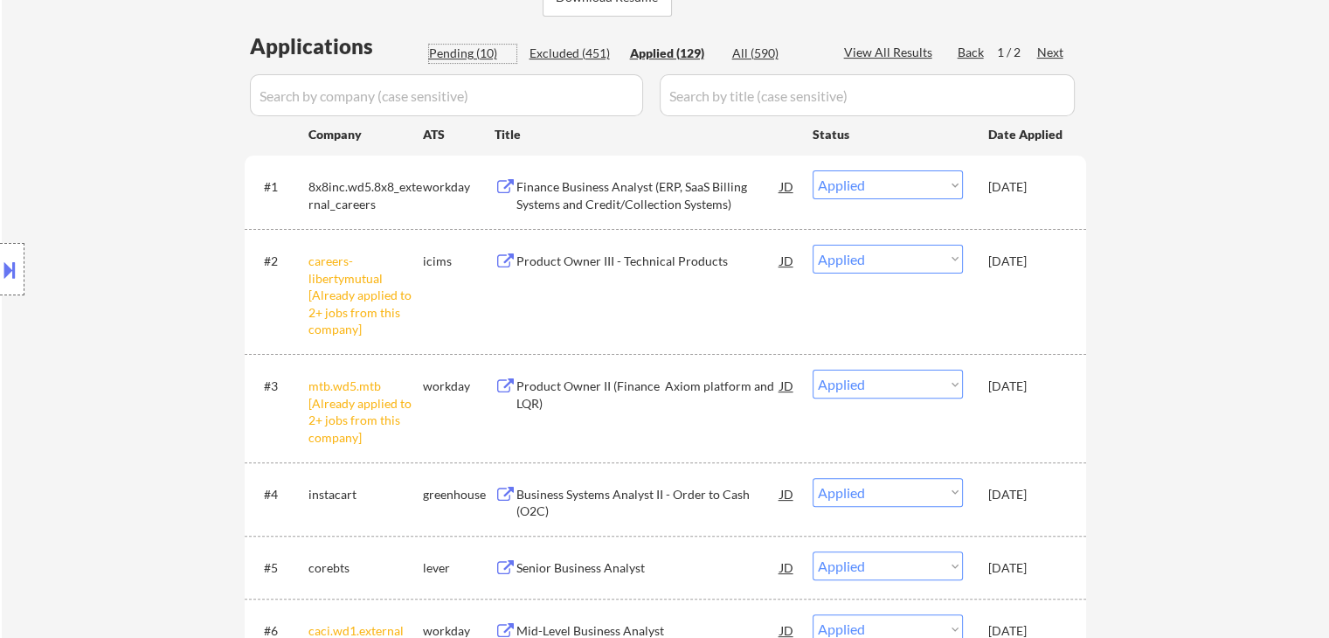
click at [446, 50] on div "Pending (10)" at bounding box center [472, 53] width 87 height 17
select select ""pending""
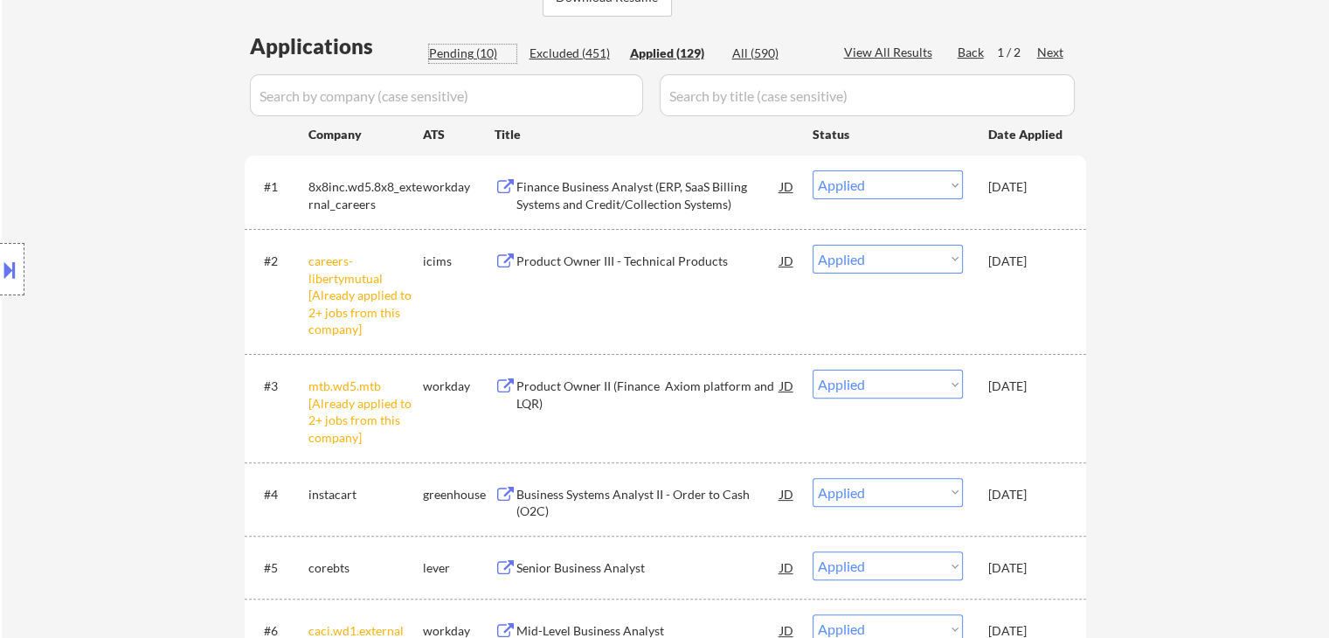
select select ""pending""
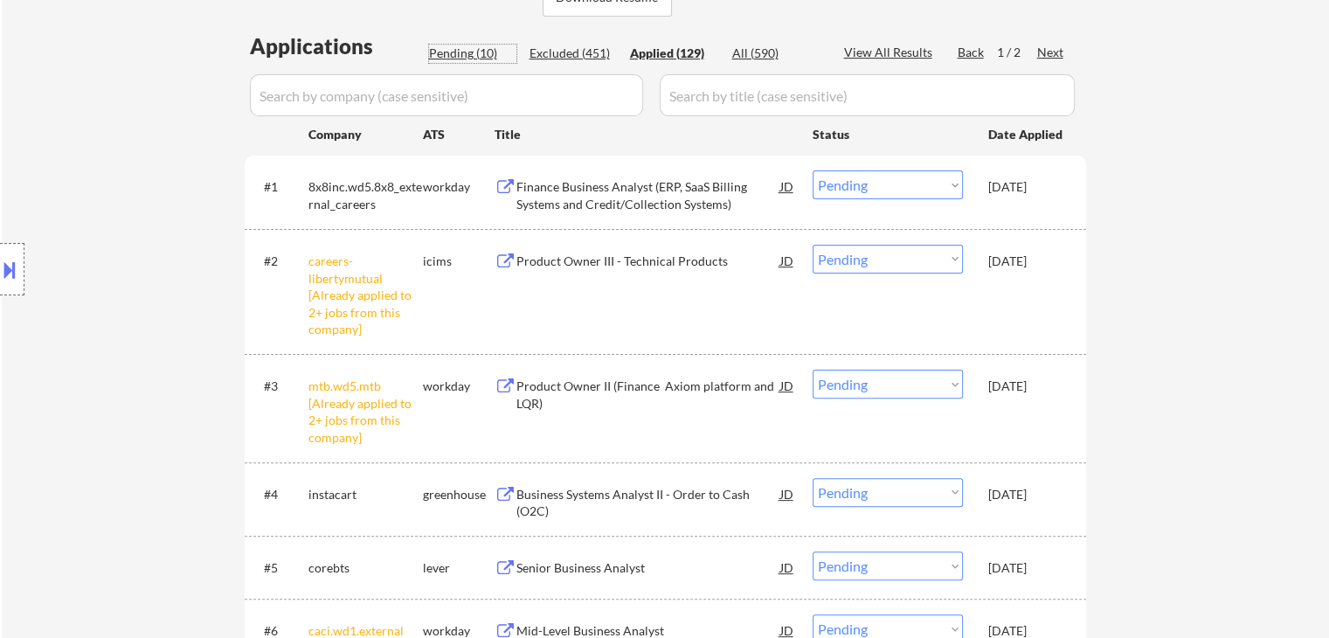
select select ""pending""
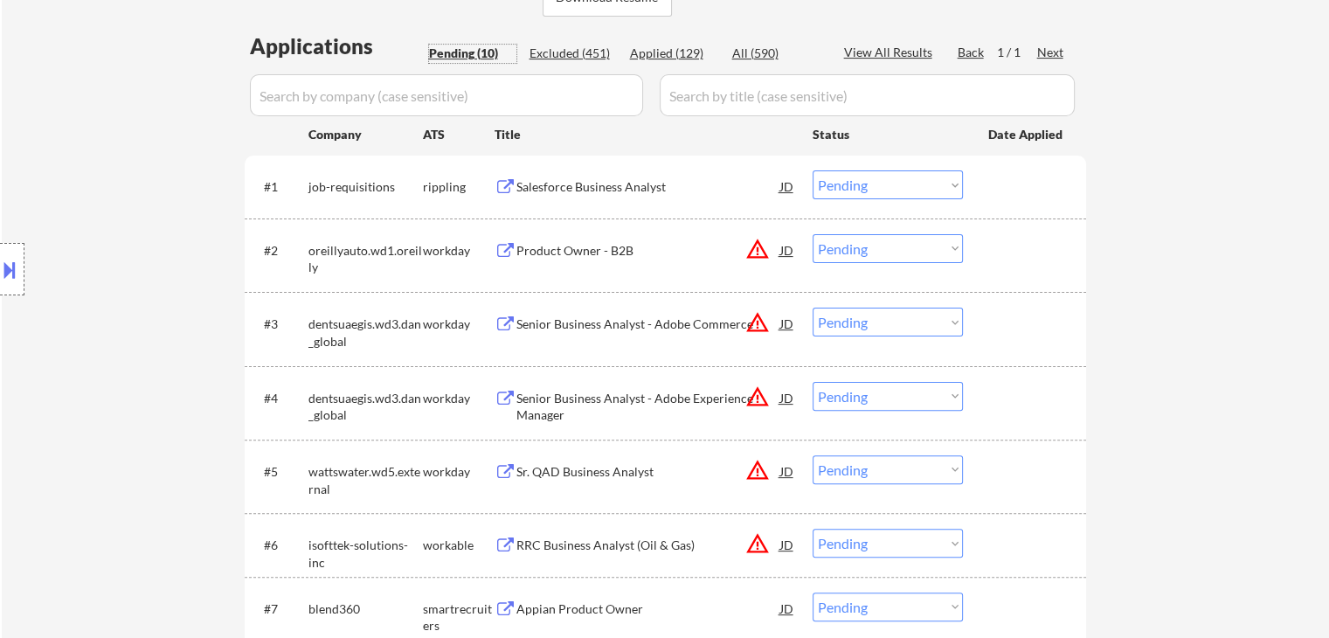
click at [614, 187] on div "Salesforce Business Analyst" at bounding box center [648, 186] width 264 height 17
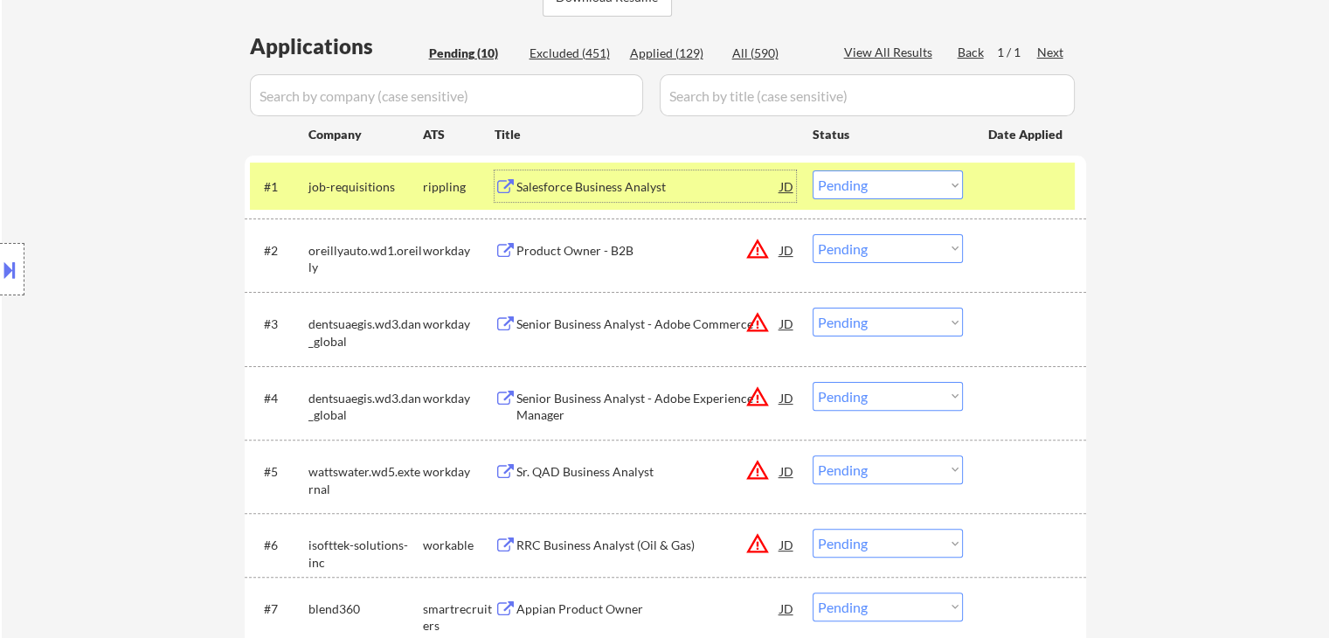
click at [552, 196] on div "Salesforce Business Analyst" at bounding box center [648, 185] width 264 height 31
